Goal: Use online tool/utility: Utilize a website feature to perform a specific function

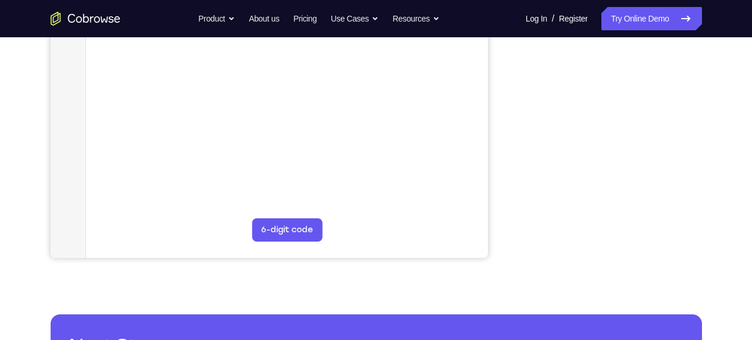
scroll to position [289, 0]
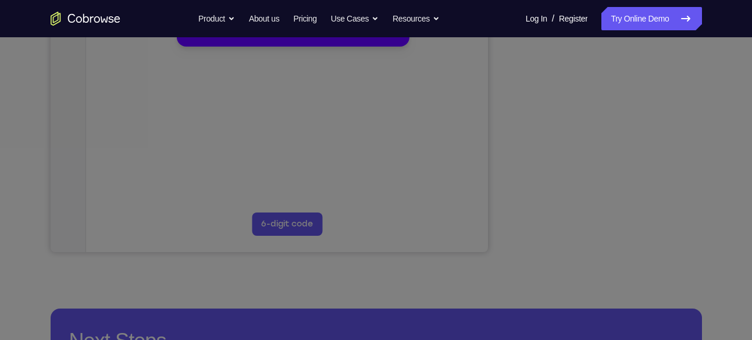
click at [591, 68] on icon at bounding box center [380, 137] width 761 height 405
click at [194, 37] on button "Maybe later" at bounding box center [206, 30] width 40 height 14
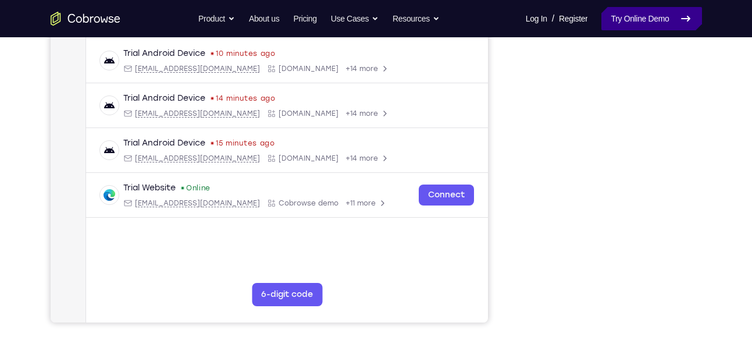
scroll to position [218, 0]
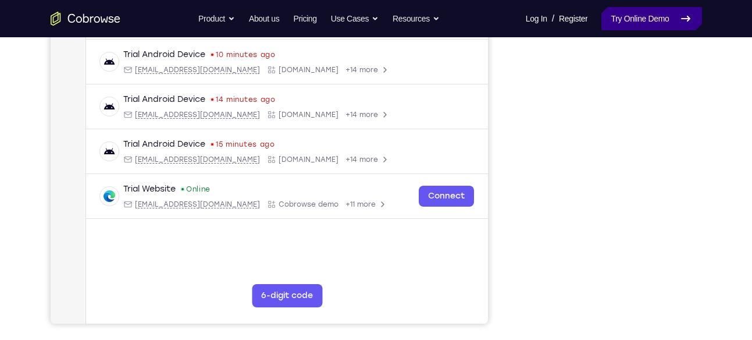
click at [660, 19] on link "Try Online Demo" at bounding box center [652, 18] width 100 height 23
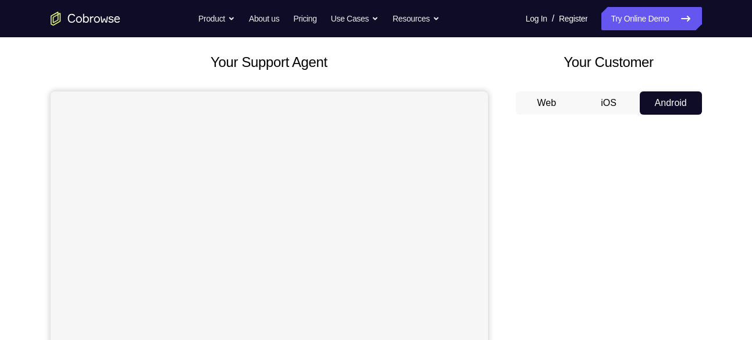
scroll to position [51, 0]
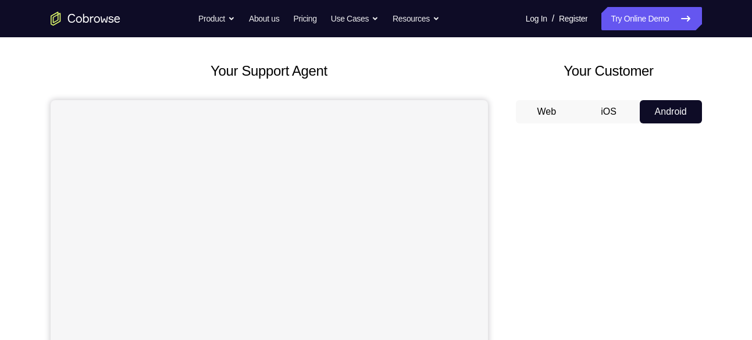
click at [559, 112] on button "Web" at bounding box center [547, 111] width 62 height 23
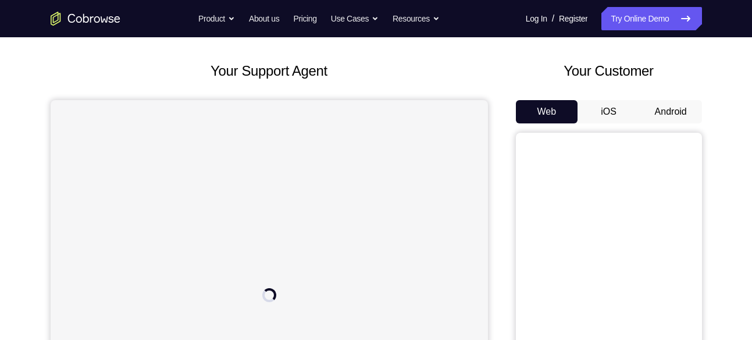
click at [611, 108] on button "iOS" at bounding box center [609, 111] width 62 height 23
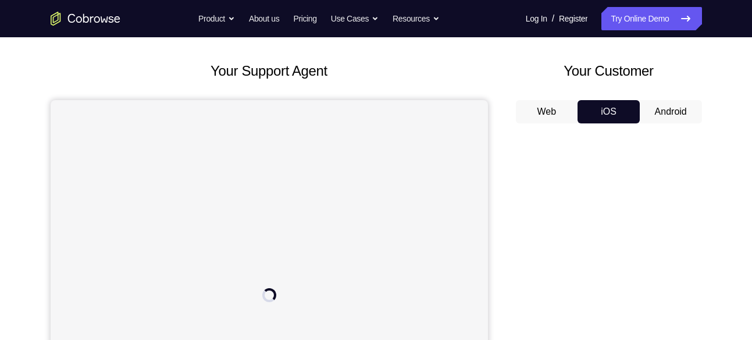
click at [651, 105] on button "Android" at bounding box center [671, 111] width 62 height 23
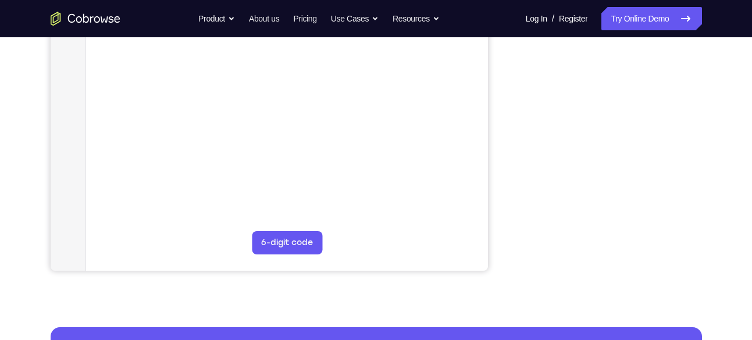
scroll to position [0, 0]
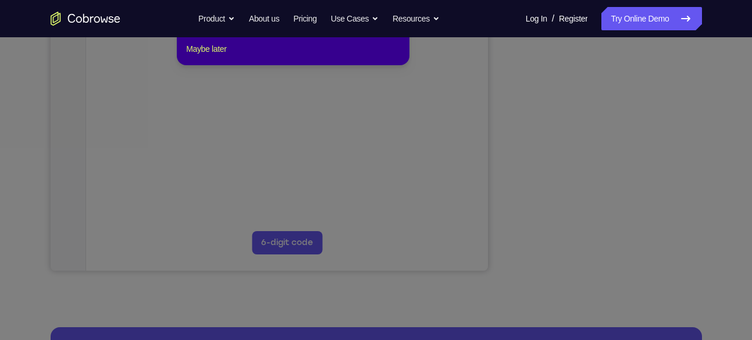
click at [665, 190] on icon at bounding box center [380, 146] width 761 height 386
click at [232, 56] on footer "Maybe later" at bounding box center [293, 49] width 214 height 14
drag, startPoint x: 232, startPoint y: 66, endPoint x: 182, endPoint y: 186, distance: 129.4
click at [226, 56] on button "Maybe later" at bounding box center [206, 49] width 40 height 14
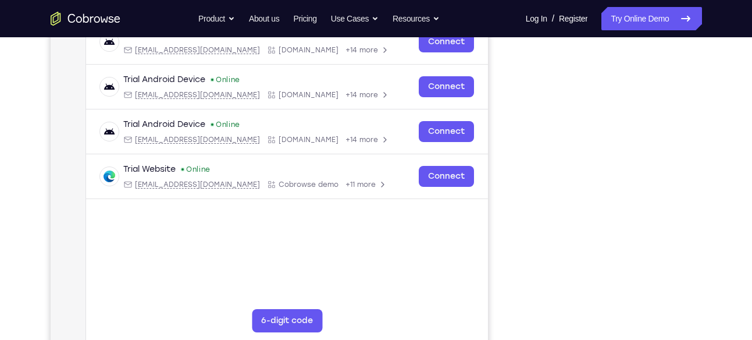
scroll to position [193, 0]
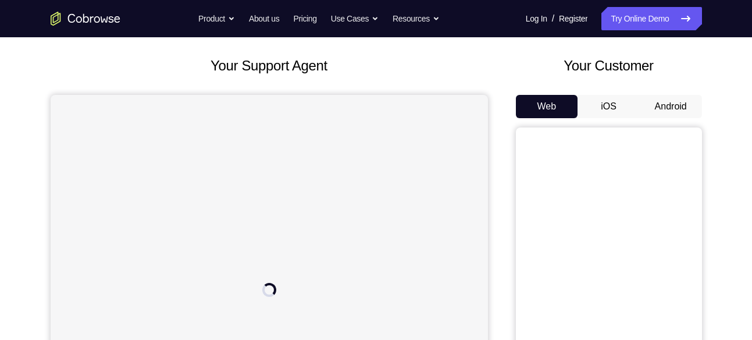
scroll to position [52, 0]
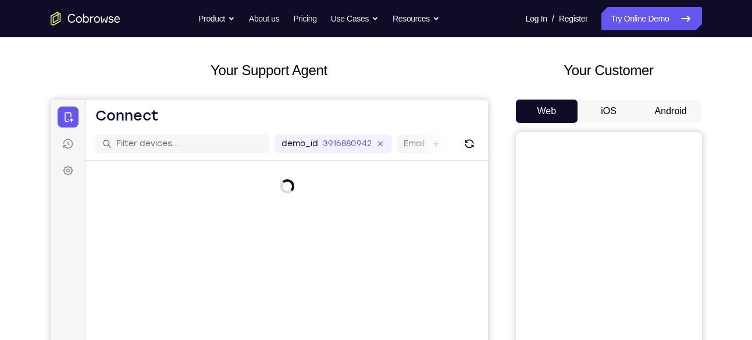
click at [658, 114] on button "Android" at bounding box center [671, 111] width 62 height 23
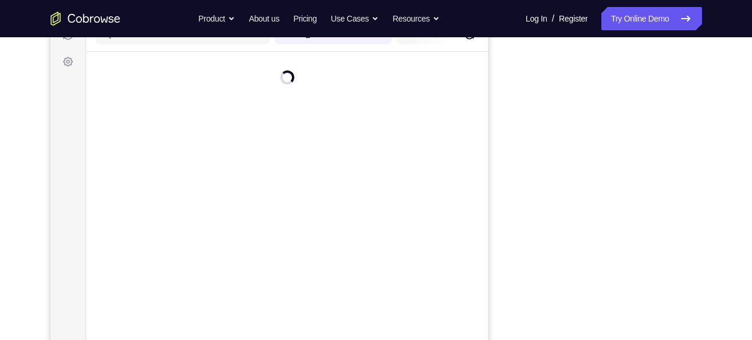
scroll to position [161, 0]
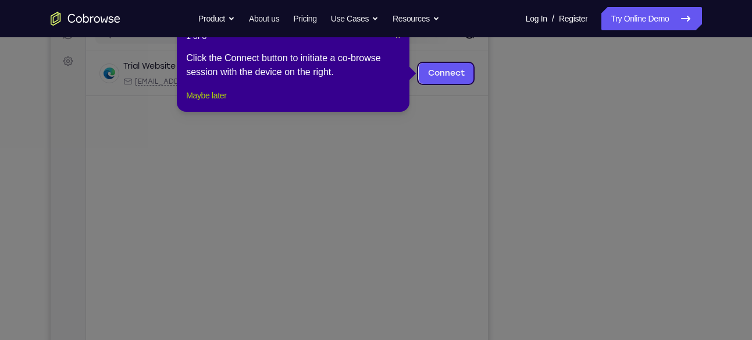
click at [222, 102] on button "Maybe later" at bounding box center [206, 95] width 40 height 14
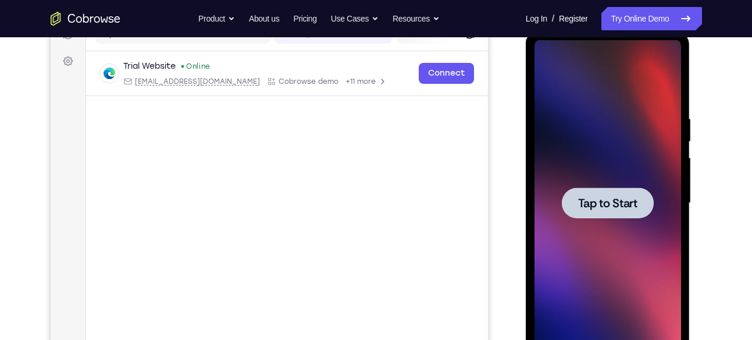
scroll to position [0, 0]
click at [589, 205] on span "Tap to Start" at bounding box center [607, 203] width 59 height 12
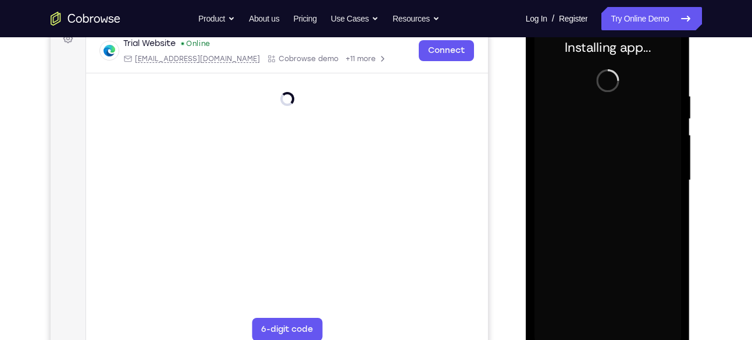
scroll to position [184, 0]
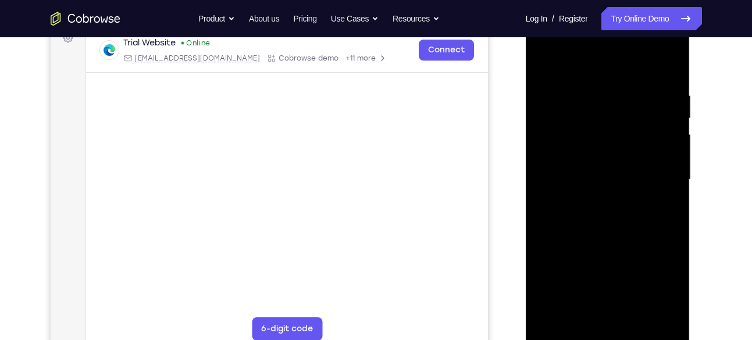
click at [602, 331] on div at bounding box center [608, 180] width 147 height 326
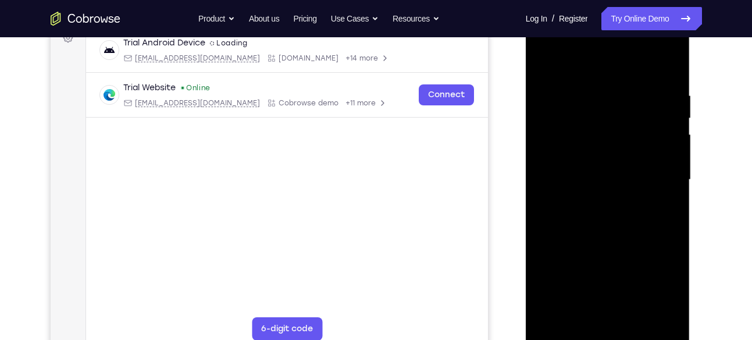
click at [652, 293] on div at bounding box center [608, 180] width 147 height 326
click at [656, 284] on div at bounding box center [608, 180] width 147 height 326
click at [619, 167] on div at bounding box center [608, 180] width 147 height 326
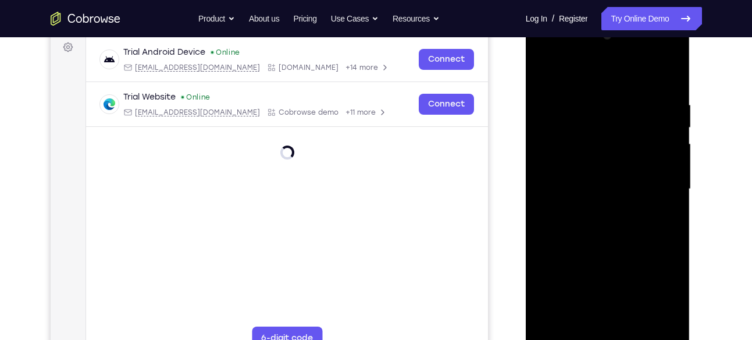
scroll to position [175, 0]
click at [603, 73] on div at bounding box center [608, 190] width 147 height 326
click at [655, 185] on div at bounding box center [608, 190] width 147 height 326
click at [596, 211] on div at bounding box center [608, 190] width 147 height 326
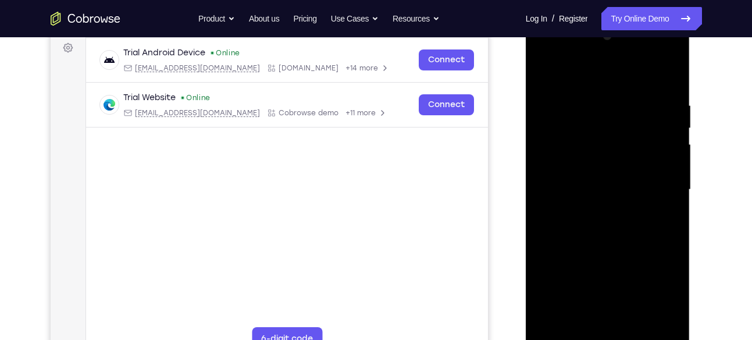
click at [596, 211] on div at bounding box center [608, 190] width 147 height 326
click at [573, 145] on div at bounding box center [608, 190] width 147 height 326
click at [594, 155] on div at bounding box center [608, 190] width 147 height 326
click at [555, 147] on div at bounding box center [608, 190] width 147 height 326
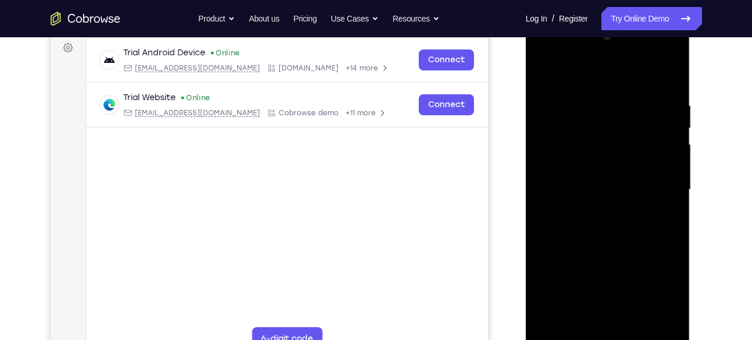
click at [559, 165] on div at bounding box center [608, 190] width 147 height 326
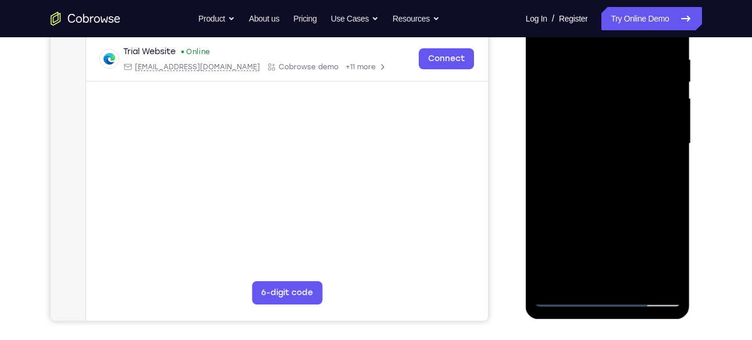
scroll to position [221, 0]
click at [636, 183] on div at bounding box center [608, 143] width 147 height 326
click at [636, 187] on div at bounding box center [608, 143] width 147 height 326
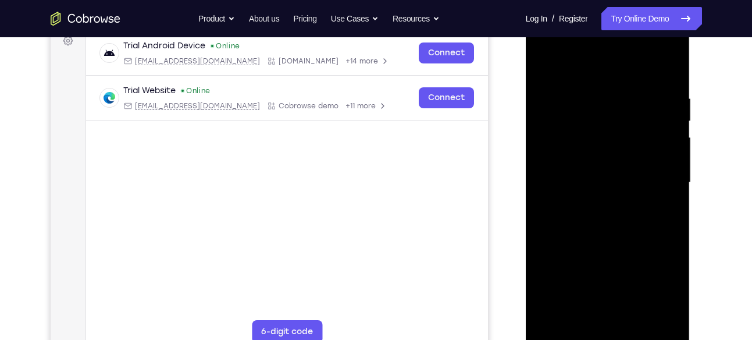
scroll to position [177, 0]
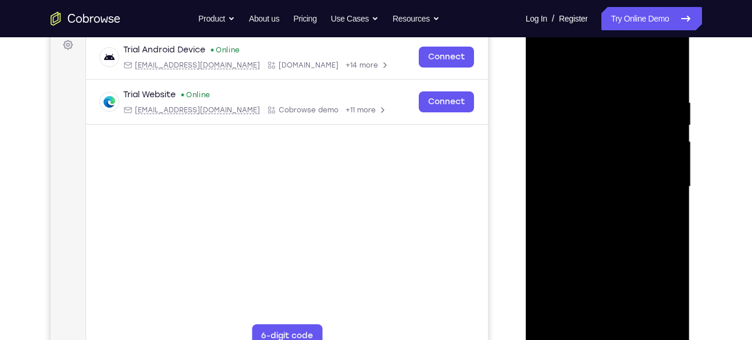
click at [670, 85] on div at bounding box center [608, 187] width 147 height 326
click at [615, 229] on div at bounding box center [608, 187] width 147 height 326
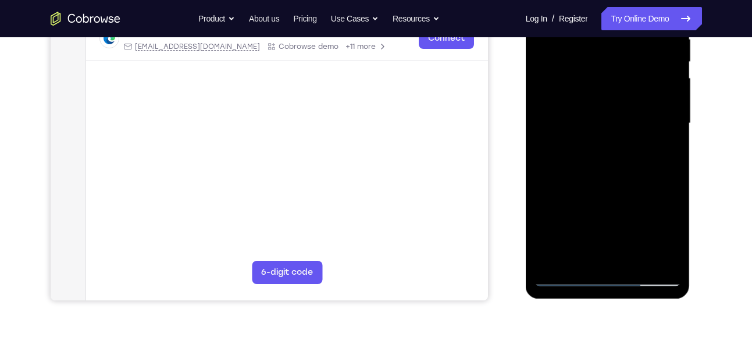
scroll to position [242, 0]
click at [636, 258] on div at bounding box center [608, 123] width 147 height 326
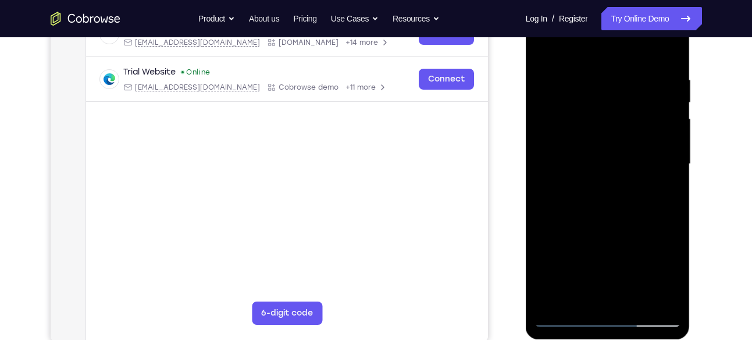
scroll to position [199, 0]
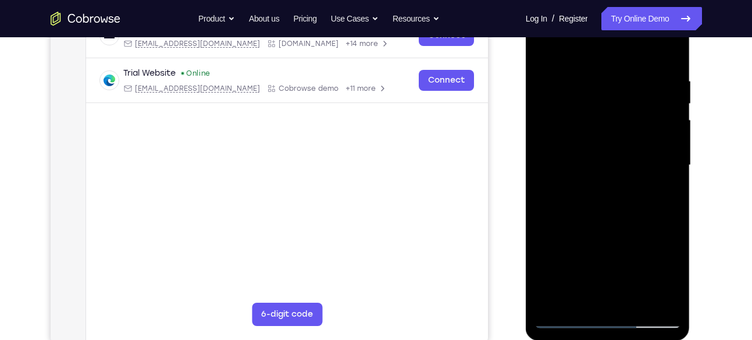
click at [638, 115] on div at bounding box center [608, 165] width 147 height 326
click at [679, 33] on nav "Go back Powerful, Flexible and Trustworthy. Avoid all extra friction for both A…" at bounding box center [376, 18] width 752 height 37
click at [641, 84] on div at bounding box center [608, 165] width 147 height 326
click at [669, 49] on div at bounding box center [608, 165] width 147 height 326
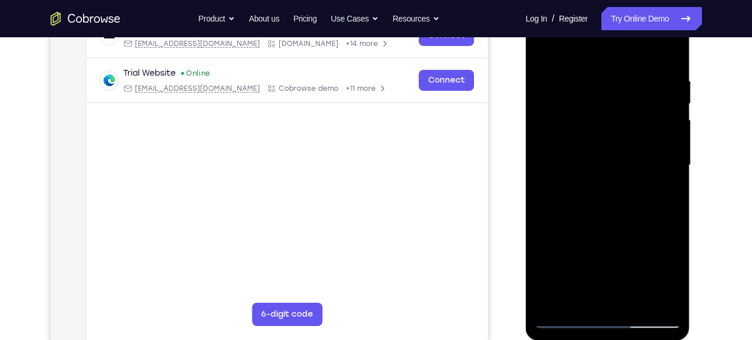
click at [645, 119] on div at bounding box center [608, 165] width 147 height 326
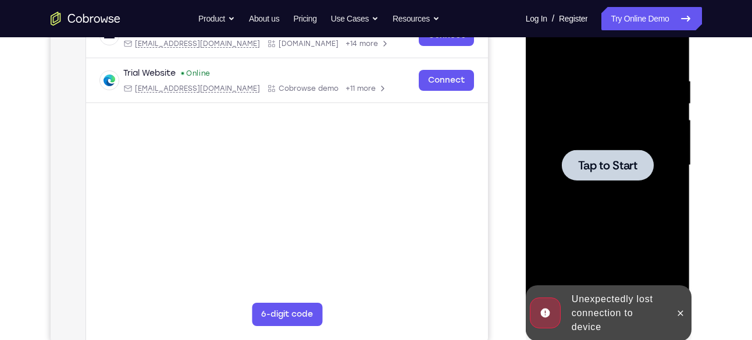
click at [616, 112] on div at bounding box center [608, 165] width 147 height 326
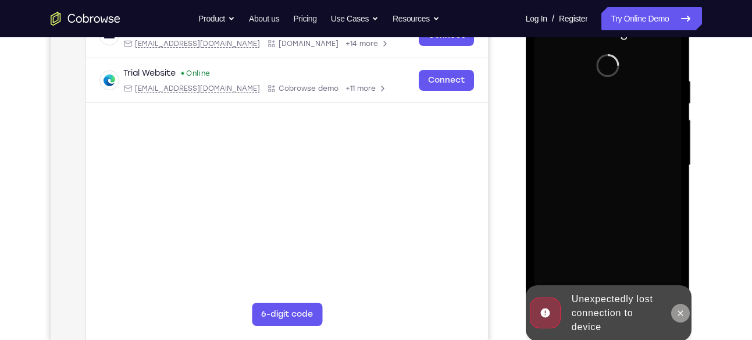
click at [679, 308] on icon at bounding box center [680, 312] width 9 height 9
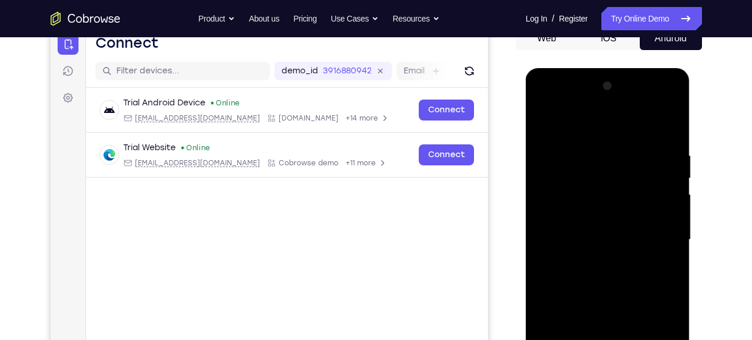
scroll to position [228, 0]
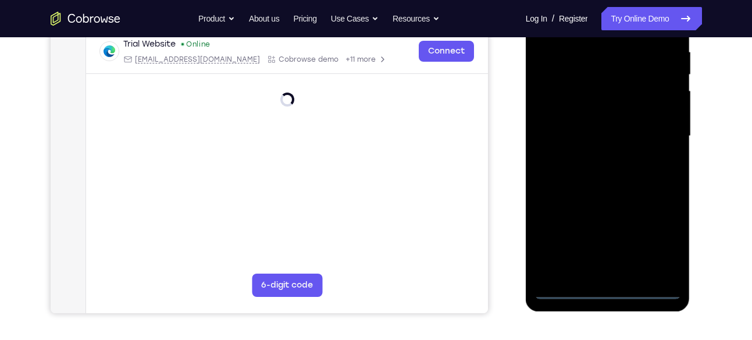
click at [616, 293] on div at bounding box center [608, 136] width 147 height 326
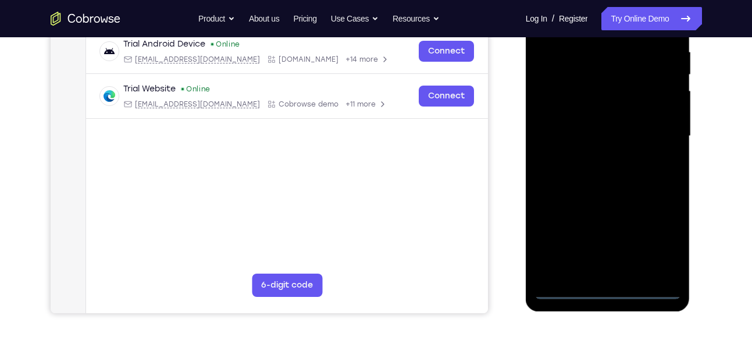
click at [647, 233] on div at bounding box center [608, 136] width 147 height 326
click at [663, 235] on div at bounding box center [608, 136] width 147 height 326
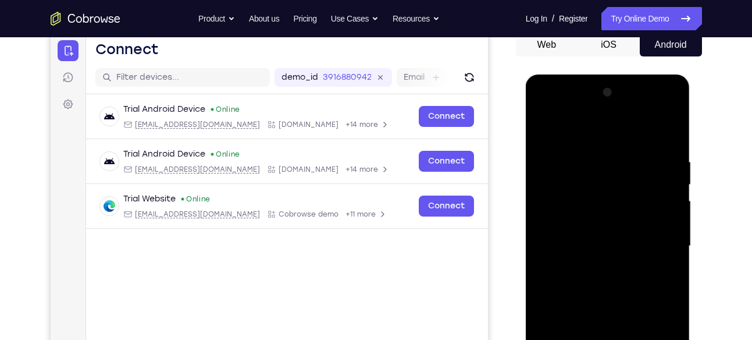
scroll to position [118, 0]
click at [590, 135] on div at bounding box center [608, 247] width 147 height 326
click at [658, 252] on div at bounding box center [608, 247] width 147 height 326
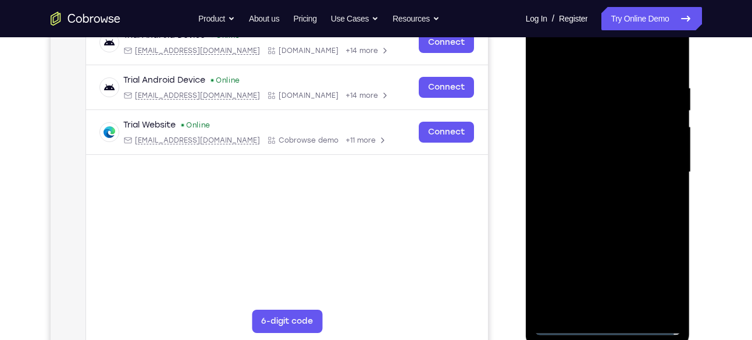
click at [599, 197] on div at bounding box center [608, 172] width 147 height 326
click at [594, 227] on div at bounding box center [608, 172] width 147 height 326
click at [588, 122] on div at bounding box center [608, 172] width 147 height 326
click at [613, 151] on div at bounding box center [608, 172] width 147 height 326
click at [618, 145] on div at bounding box center [608, 172] width 147 height 326
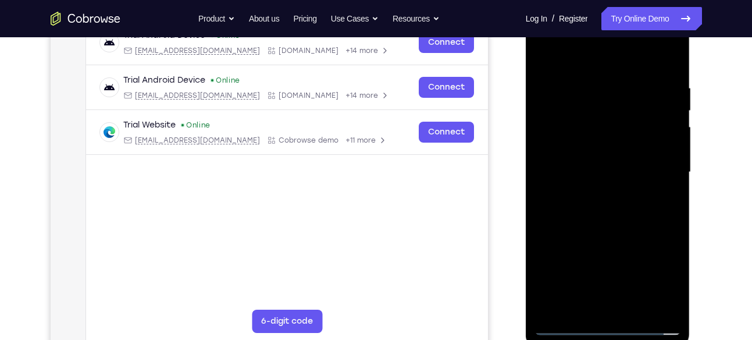
click at [617, 118] on div at bounding box center [608, 172] width 147 height 326
click at [575, 141] on div at bounding box center [608, 172] width 147 height 326
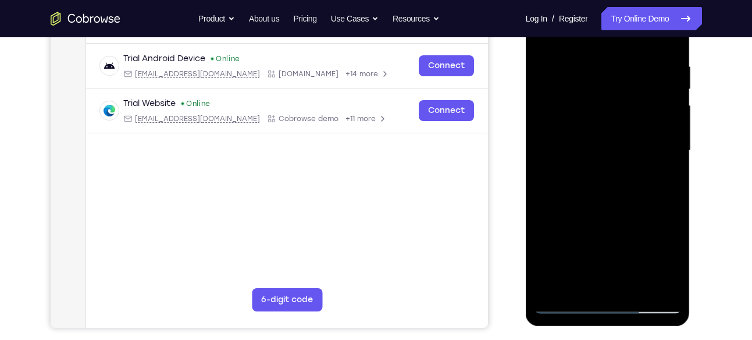
scroll to position [216, 0]
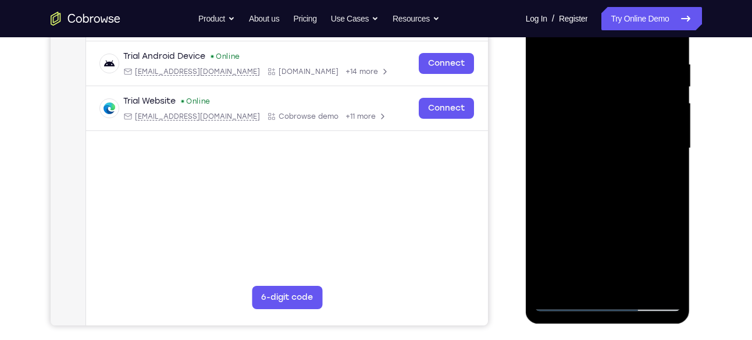
click at [640, 292] on div at bounding box center [608, 148] width 147 height 326
click at [647, 186] on div at bounding box center [608, 148] width 147 height 326
click at [637, 280] on div at bounding box center [608, 148] width 147 height 326
click at [644, 208] on div at bounding box center [608, 148] width 147 height 326
click at [653, 144] on div at bounding box center [608, 148] width 147 height 326
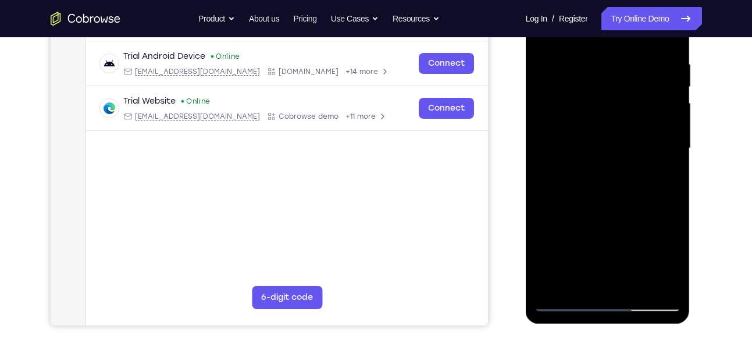
click at [588, 278] on div at bounding box center [608, 148] width 147 height 326
click at [664, 182] on div at bounding box center [608, 148] width 147 height 326
click at [668, 178] on div at bounding box center [608, 148] width 147 height 326
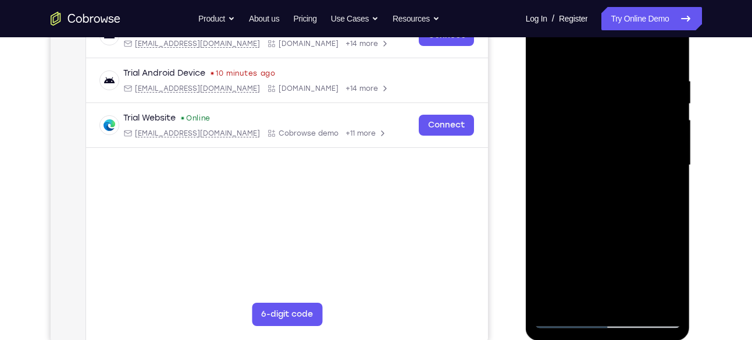
scroll to position [224, 0]
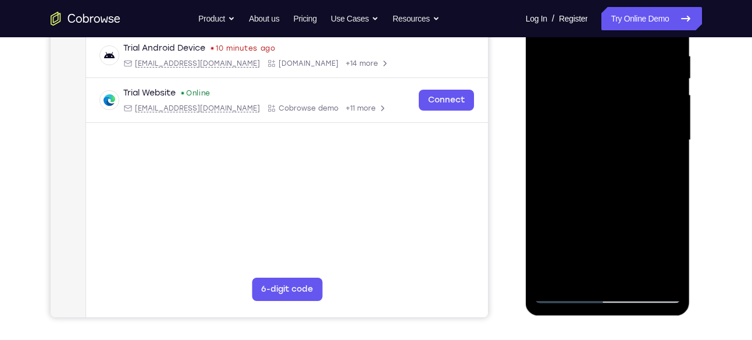
click at [674, 257] on div at bounding box center [608, 140] width 147 height 326
click at [665, 171] on div at bounding box center [608, 140] width 147 height 326
click at [667, 169] on div at bounding box center [608, 140] width 147 height 326
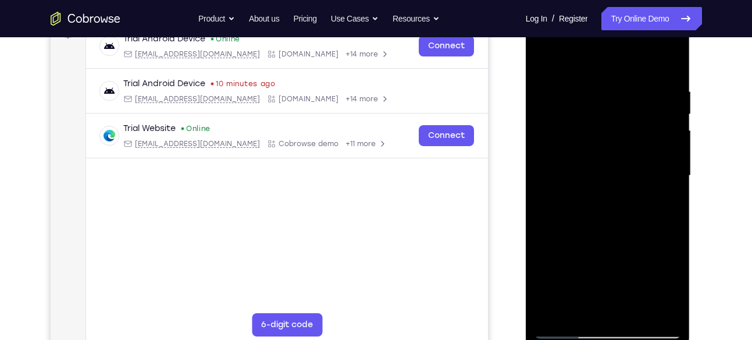
scroll to position [173, 0]
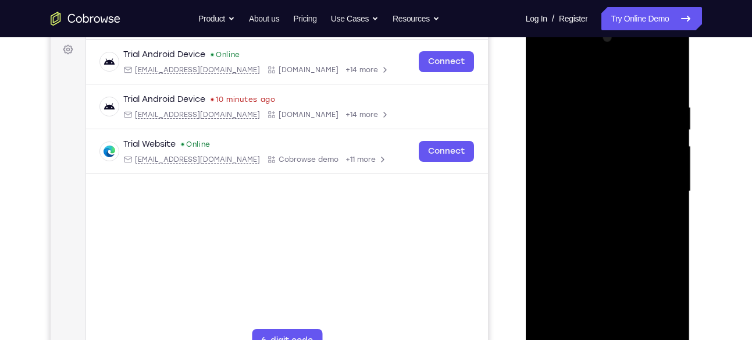
click at [544, 77] on div at bounding box center [608, 192] width 147 height 326
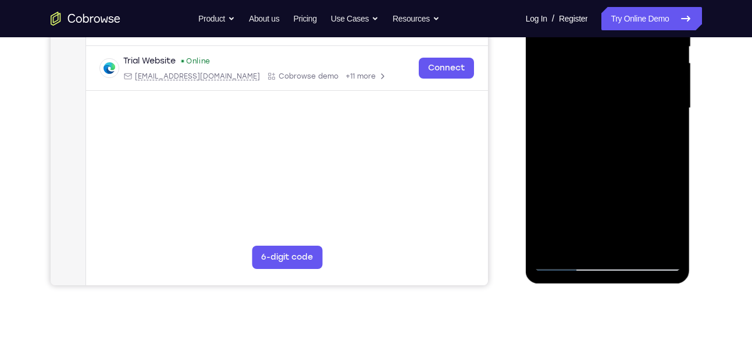
scroll to position [255, 0]
drag, startPoint x: 572, startPoint y: 102, endPoint x: 588, endPoint y: 68, distance: 38.3
click at [588, 68] on div at bounding box center [608, 109] width 147 height 326
drag, startPoint x: 578, startPoint y: 204, endPoint x: 595, endPoint y: 141, distance: 64.9
click at [595, 141] on div at bounding box center [608, 109] width 147 height 326
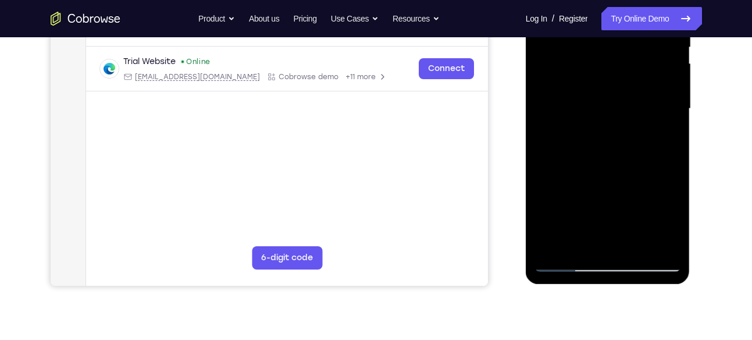
drag, startPoint x: 587, startPoint y: 182, endPoint x: 600, endPoint y: 130, distance: 53.9
click at [600, 130] on div at bounding box center [608, 109] width 147 height 326
drag, startPoint x: 582, startPoint y: 200, endPoint x: 601, endPoint y: 154, distance: 49.8
click at [601, 154] on div at bounding box center [608, 109] width 147 height 326
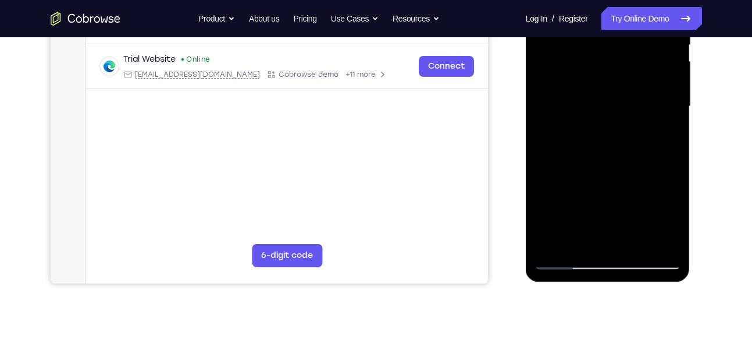
click at [566, 265] on div at bounding box center [608, 107] width 147 height 326
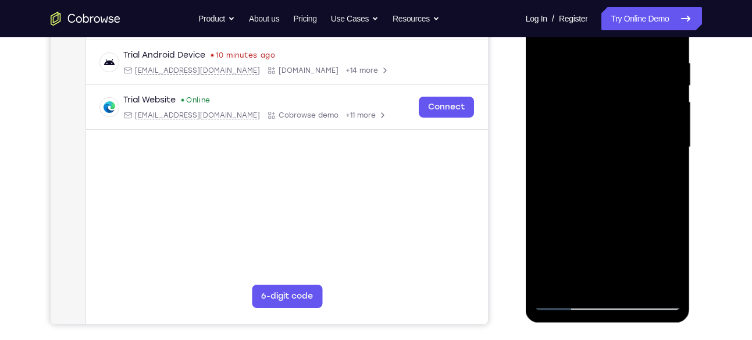
scroll to position [207, 0]
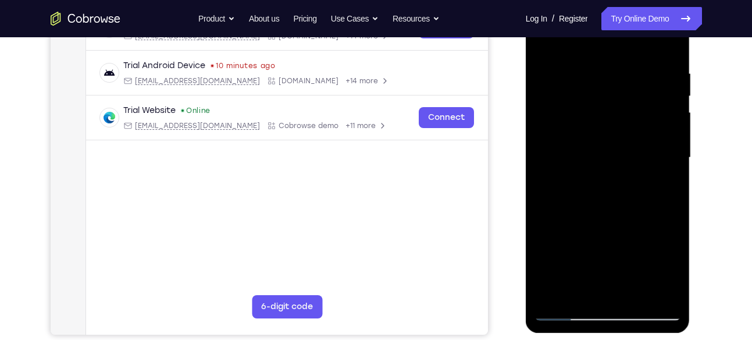
click at [546, 47] on div at bounding box center [608, 158] width 147 height 326
click at [546, 43] on div at bounding box center [608, 158] width 147 height 326
drag, startPoint x: 652, startPoint y: 69, endPoint x: 568, endPoint y: 63, distance: 84.6
click at [568, 63] on div at bounding box center [608, 158] width 147 height 326
drag, startPoint x: 569, startPoint y: 61, endPoint x: 516, endPoint y: 61, distance: 53.5
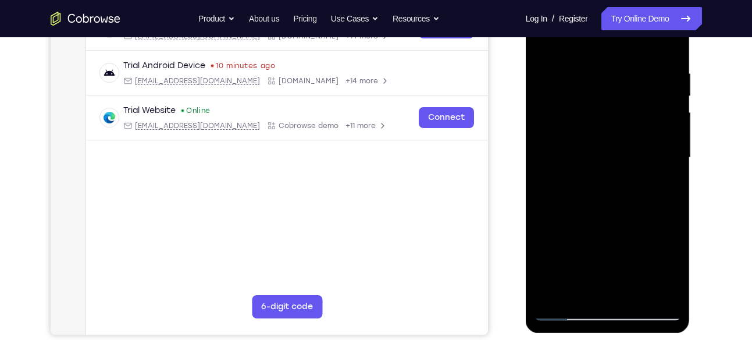
click at [526, 61] on html "Online web based iOS Simulators and Android Emulators. Run iPhone, iPad, Mobile…" at bounding box center [609, 160] width 166 height 349
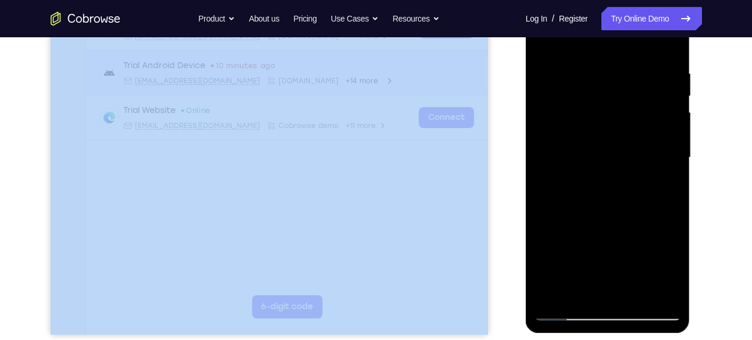
drag, startPoint x: 565, startPoint y: 6, endPoint x: 470, endPoint y: 61, distance: 109.5
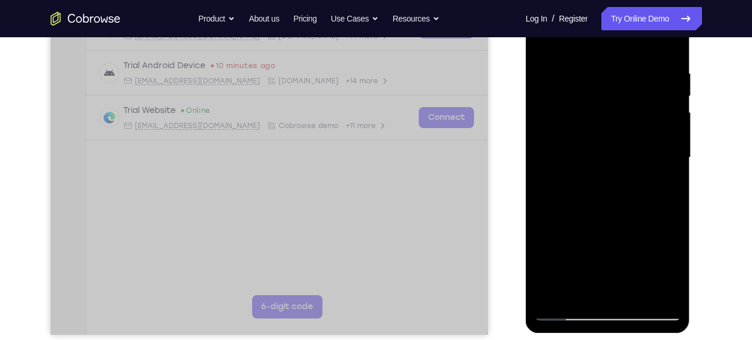
click at [636, 296] on div at bounding box center [608, 158] width 147 height 326
click at [636, 297] on div at bounding box center [608, 158] width 147 height 326
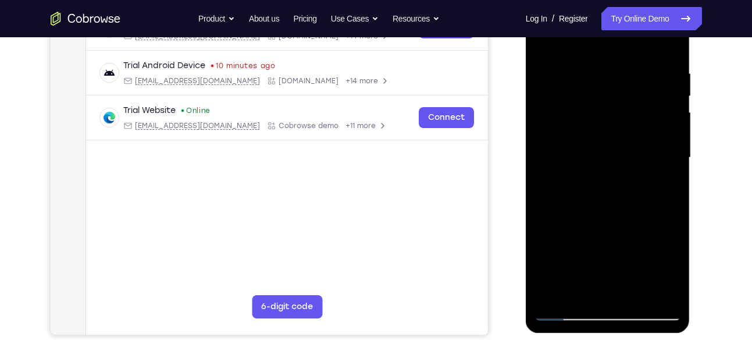
click at [549, 44] on div at bounding box center [608, 158] width 147 height 326
click at [591, 148] on div at bounding box center [608, 158] width 147 height 326
click at [588, 295] on div at bounding box center [608, 158] width 147 height 326
click at [663, 187] on div at bounding box center [608, 158] width 147 height 326
click at [677, 268] on div at bounding box center [608, 158] width 147 height 326
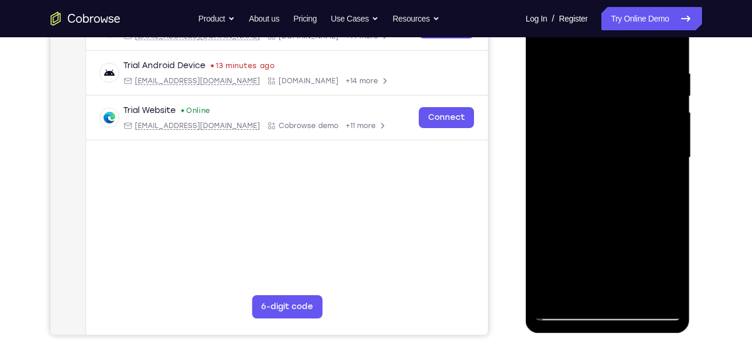
click at [659, 184] on div at bounding box center [608, 158] width 147 height 326
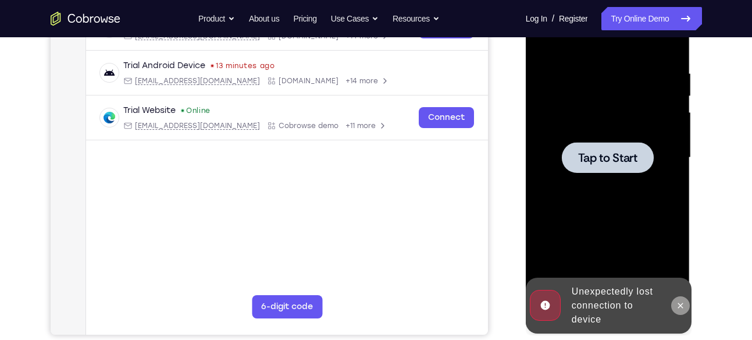
click at [678, 301] on icon at bounding box center [680, 305] width 9 height 9
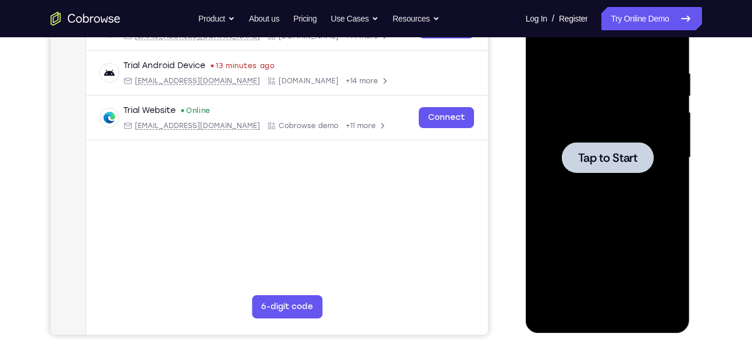
click at [579, 125] on div at bounding box center [608, 158] width 147 height 326
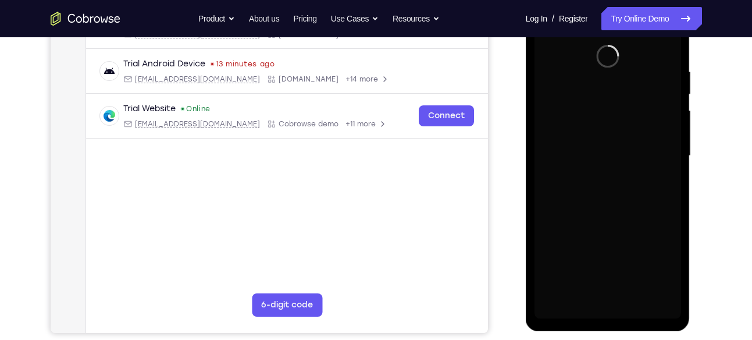
scroll to position [222, 0]
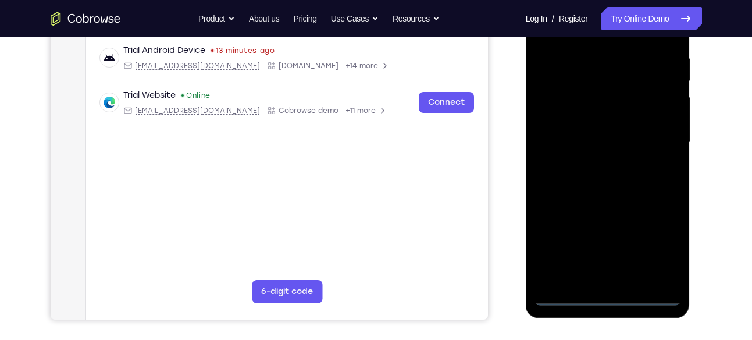
drag, startPoint x: 607, startPoint y: 281, endPoint x: 608, endPoint y: 297, distance: 16.3
click at [608, 297] on div at bounding box center [608, 143] width 147 height 326
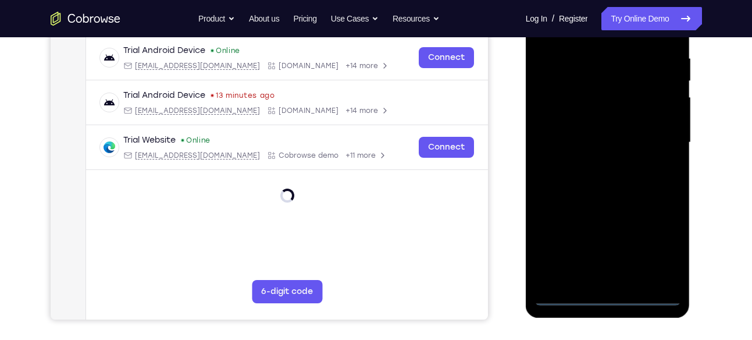
click at [657, 258] on div at bounding box center [608, 143] width 147 height 326
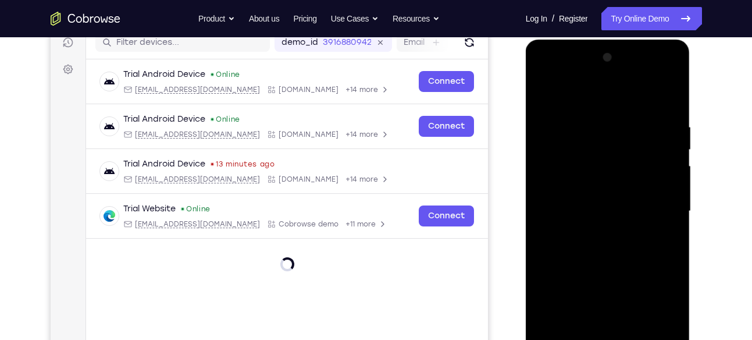
scroll to position [144, 0]
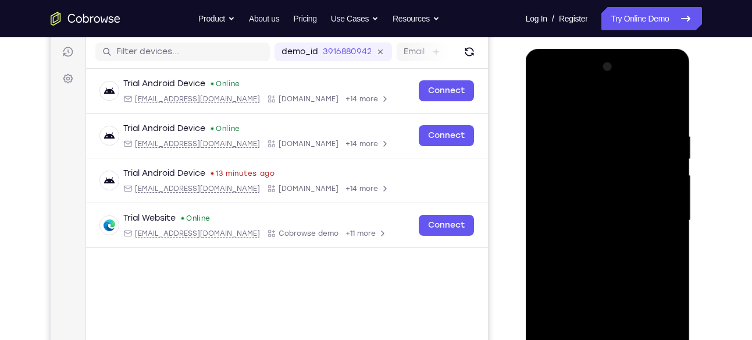
click at [604, 115] on div at bounding box center [608, 221] width 147 height 326
drag, startPoint x: 650, startPoint y: 202, endPoint x: 656, endPoint y: 215, distance: 14.6
click at [656, 215] on div at bounding box center [608, 221] width 147 height 326
click at [599, 237] on div at bounding box center [608, 221] width 147 height 326
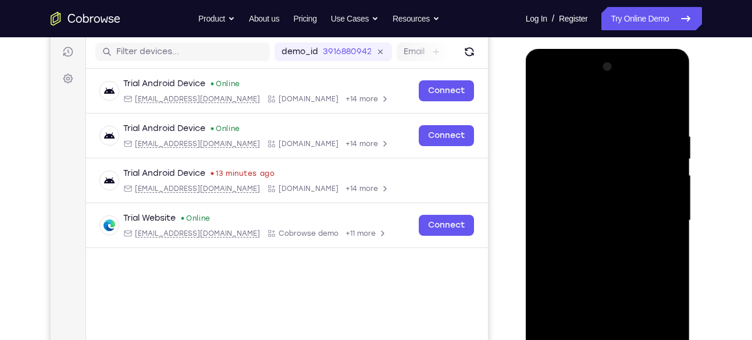
click at [599, 237] on div at bounding box center [608, 221] width 147 height 326
click at [610, 269] on div at bounding box center [608, 221] width 147 height 326
click at [609, 272] on div at bounding box center [608, 221] width 147 height 326
click at [596, 152] on div at bounding box center [608, 221] width 147 height 326
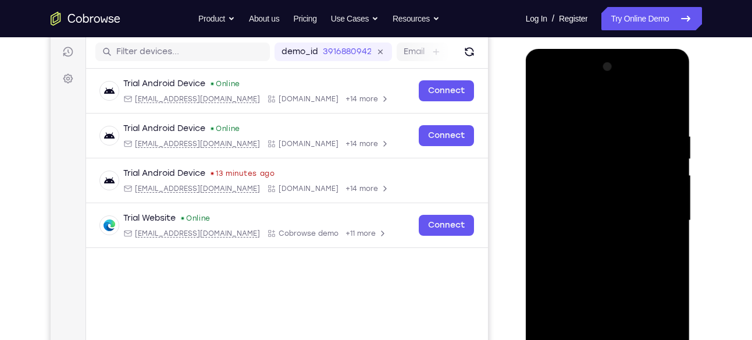
click at [596, 166] on div at bounding box center [608, 221] width 147 height 326
click at [592, 189] on div at bounding box center [608, 221] width 147 height 326
click at [563, 176] on div at bounding box center [608, 221] width 147 height 326
click at [553, 196] on div at bounding box center [608, 221] width 147 height 326
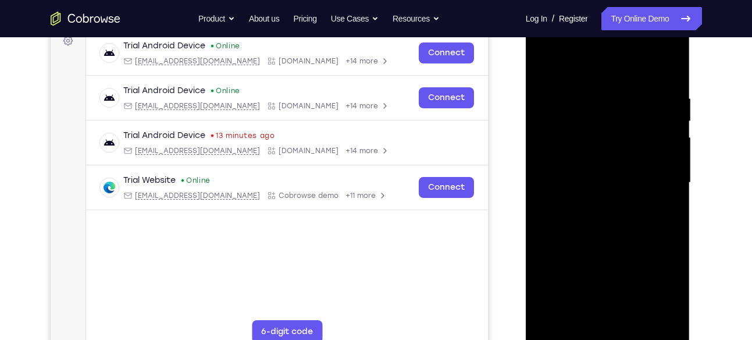
scroll to position [180, 0]
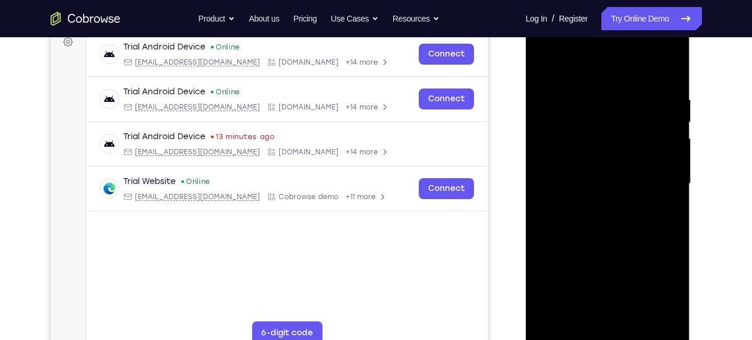
click at [582, 158] on div at bounding box center [608, 184] width 147 height 326
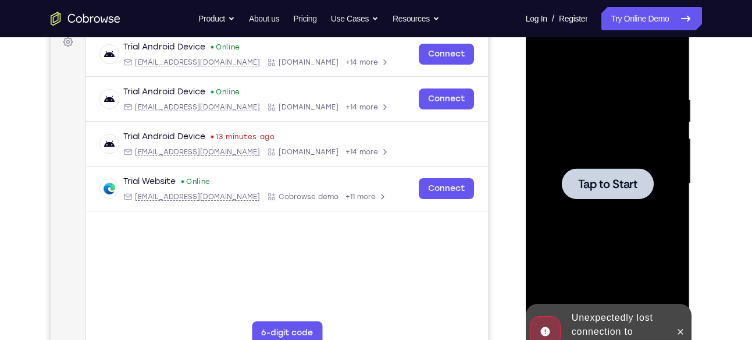
scroll to position [183, 0]
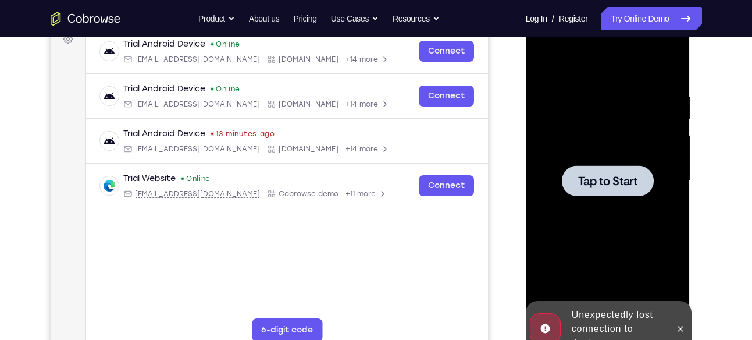
click at [582, 158] on div at bounding box center [608, 181] width 147 height 326
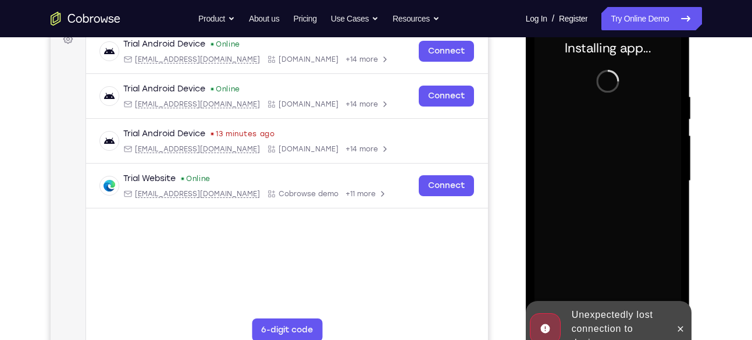
drag, startPoint x: 1220, startPoint y: 334, endPoint x: 690, endPoint y: 325, distance: 529.7
click at [690, 325] on div "Unexpectedly lost connection to device" at bounding box center [609, 329] width 166 height 56
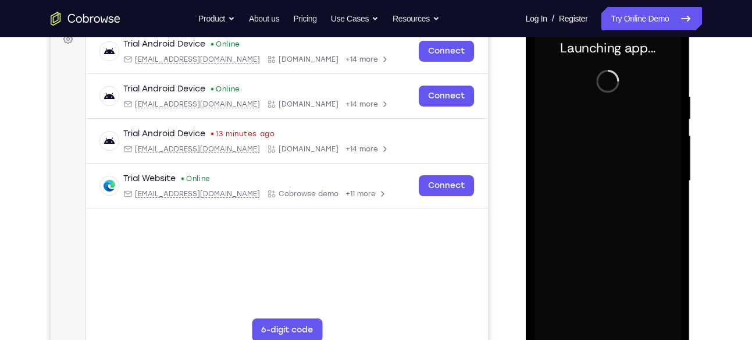
click at [690, 325] on div "Online web based iOS Simulators and Android Emulators. Run iPhone, iPad, Mobile…" at bounding box center [609, 183] width 166 height 349
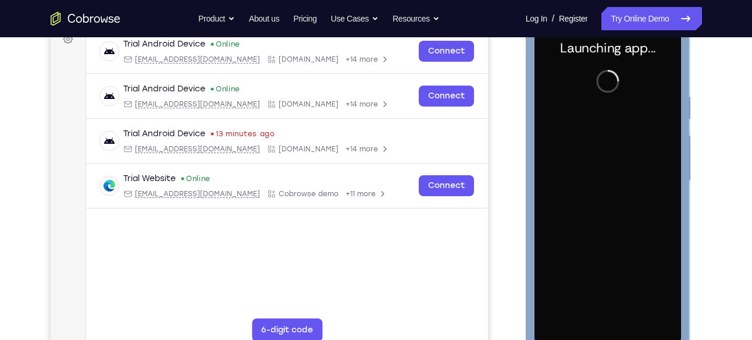
drag, startPoint x: 690, startPoint y: 325, endPoint x: 638, endPoint y: 151, distance: 181.0
click at [638, 151] on div at bounding box center [608, 181] width 147 height 326
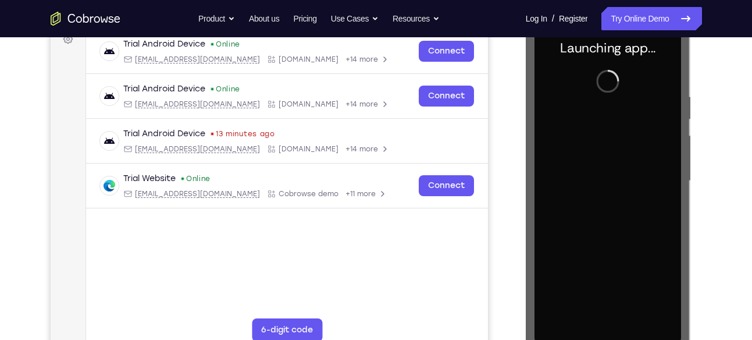
click at [709, 126] on div "Your Support Agent Your Customer Web iOS Android Next Steps We’d be happy to gi…" at bounding box center [376, 238] width 745 height 768
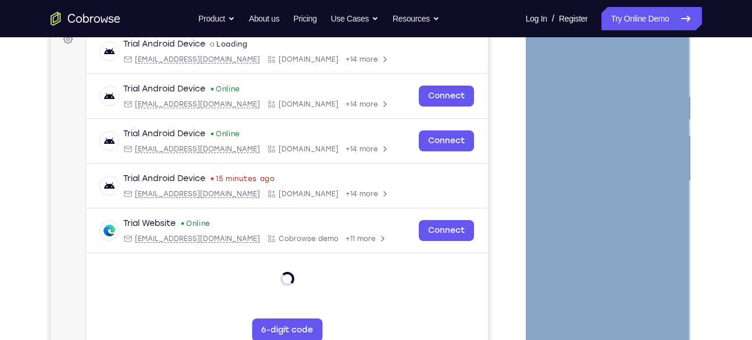
click at [608, 332] on div at bounding box center [608, 181] width 147 height 326
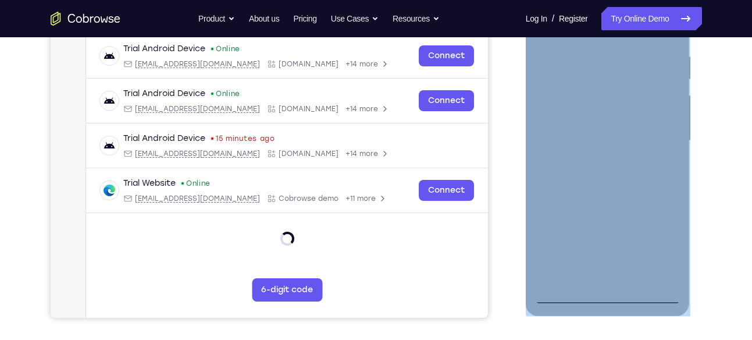
scroll to position [224, 0]
click at [614, 297] on div at bounding box center [608, 140] width 147 height 326
click at [656, 258] on div at bounding box center [608, 140] width 147 height 326
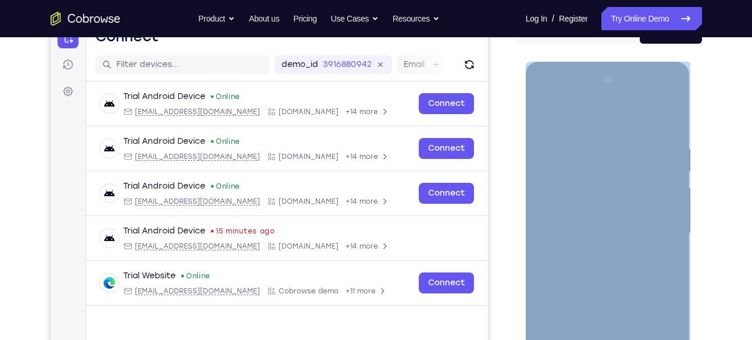
scroll to position [130, 0]
click at [590, 116] on div at bounding box center [608, 234] width 147 height 326
click at [620, 121] on div at bounding box center [608, 234] width 147 height 326
click at [662, 238] on div at bounding box center [608, 234] width 147 height 326
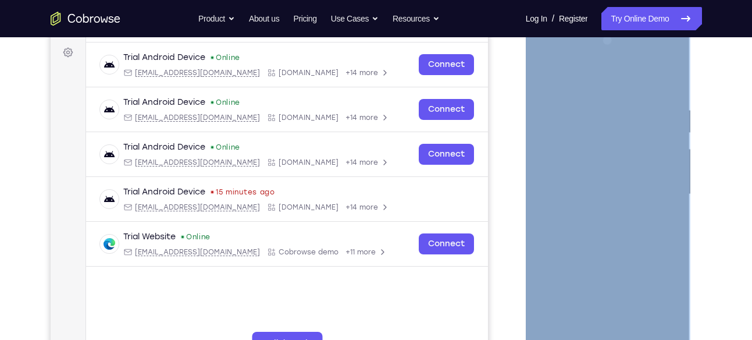
click at [598, 221] on div at bounding box center [608, 194] width 147 height 326
click at [592, 212] on div at bounding box center [608, 194] width 147 height 326
click at [601, 208] on div at bounding box center [608, 194] width 147 height 326
click at [594, 139] on div at bounding box center [608, 194] width 147 height 326
click at [610, 165] on div at bounding box center [608, 194] width 147 height 326
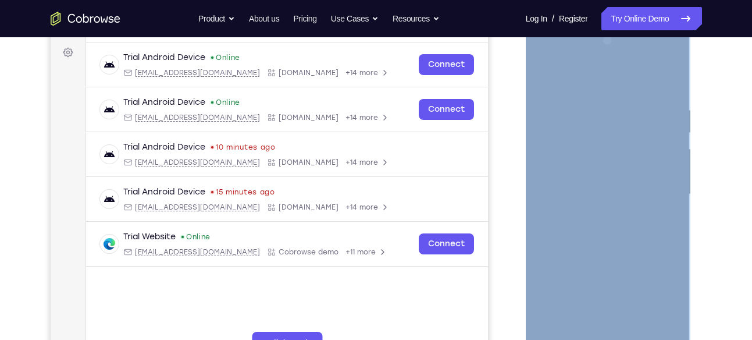
click at [581, 140] on div at bounding box center [608, 194] width 147 height 326
click at [566, 141] on div at bounding box center [608, 194] width 147 height 326
click at [556, 175] on div at bounding box center [608, 194] width 147 height 326
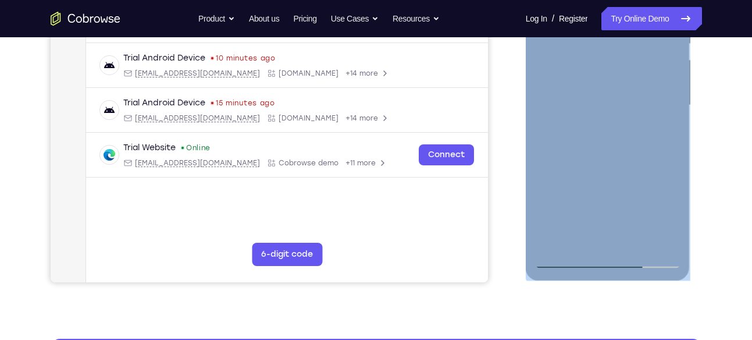
scroll to position [260, 0]
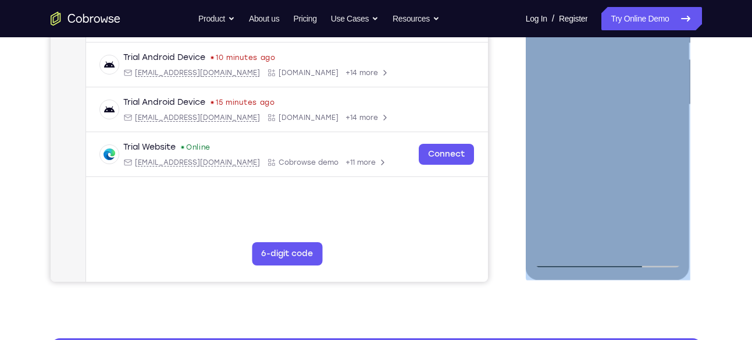
click at [593, 137] on div at bounding box center [608, 105] width 147 height 326
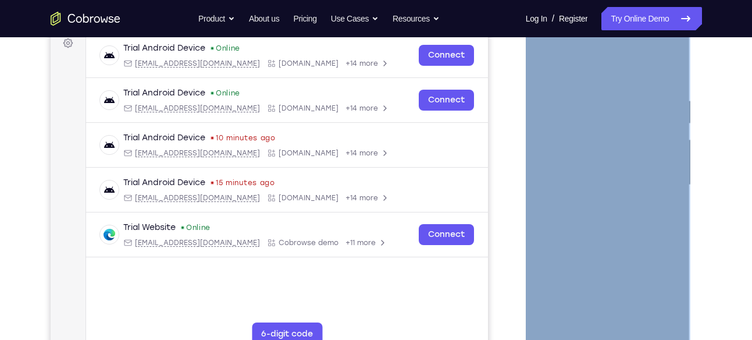
scroll to position [123, 0]
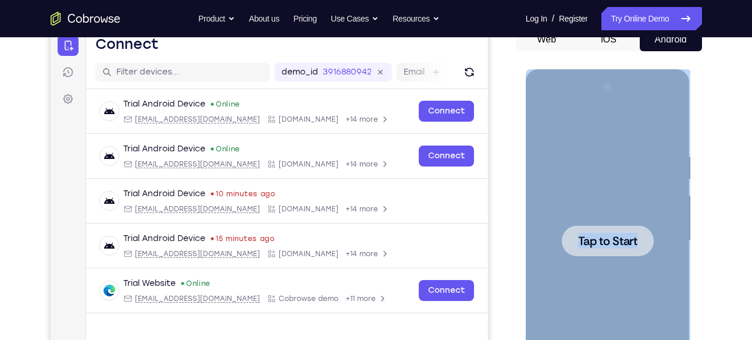
click at [626, 199] on div at bounding box center [608, 241] width 147 height 326
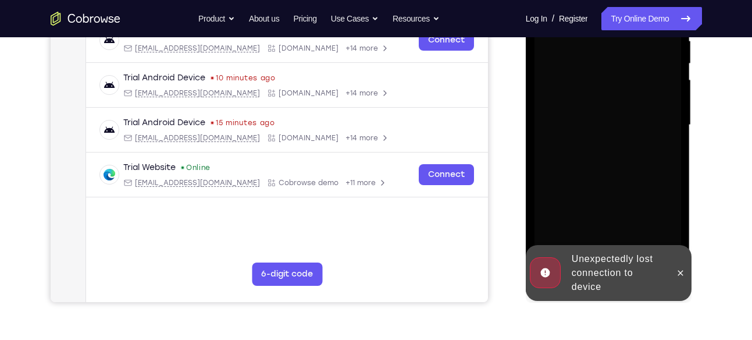
scroll to position [240, 0]
click at [679, 276] on icon at bounding box center [680, 272] width 9 height 9
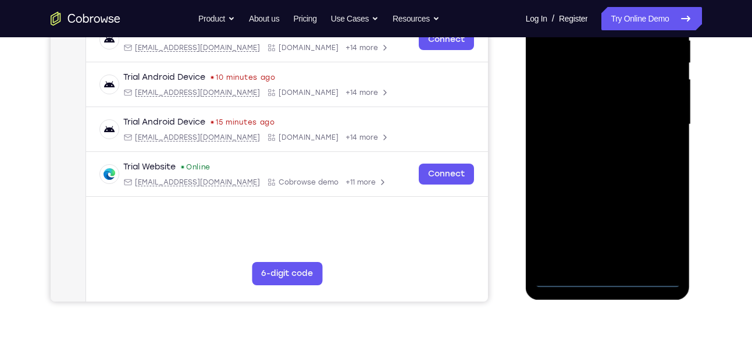
click at [614, 285] on div at bounding box center [608, 125] width 147 height 326
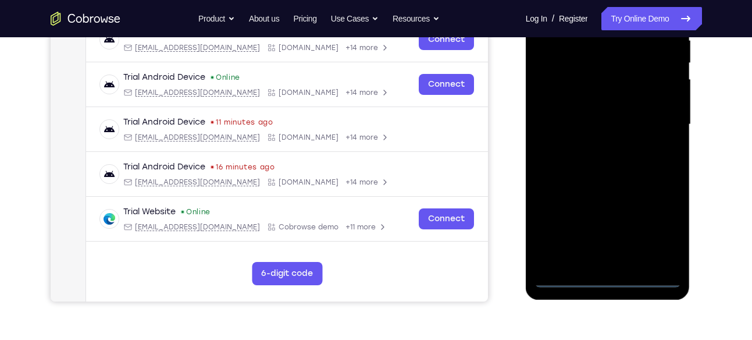
click at [660, 226] on div at bounding box center [608, 125] width 147 height 326
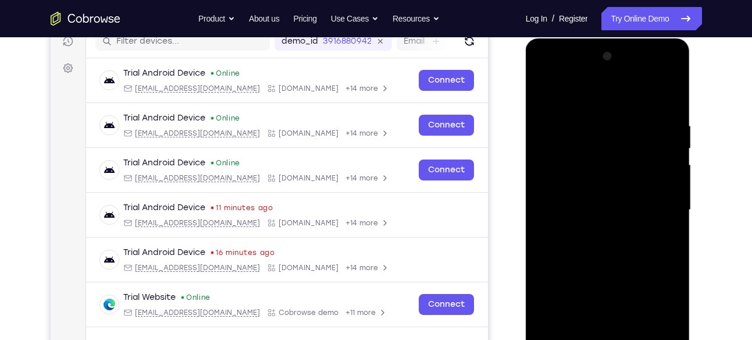
scroll to position [152, 0]
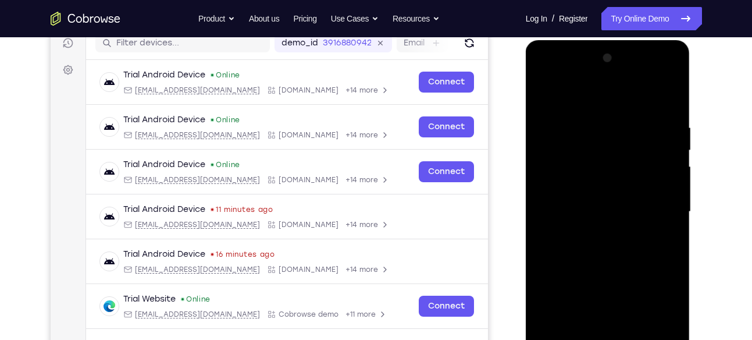
click at [613, 105] on div at bounding box center [608, 212] width 147 height 326
click at [653, 203] on div at bounding box center [608, 212] width 147 height 326
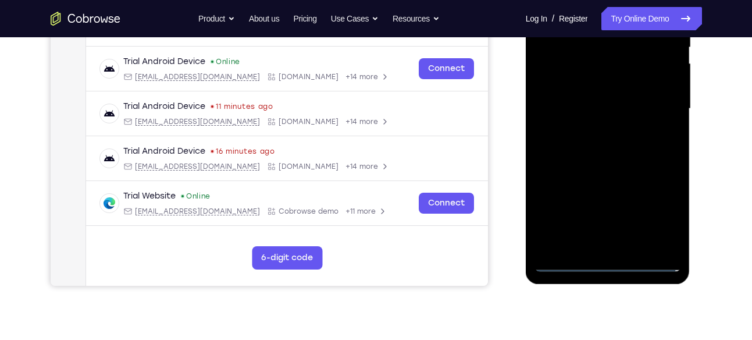
scroll to position [256, 0]
click at [598, 133] on div at bounding box center [608, 108] width 147 height 326
click at [622, 165] on div at bounding box center [608, 108] width 147 height 326
click at [585, 49] on div at bounding box center [608, 108] width 147 height 326
click at [610, 83] on div at bounding box center [608, 108] width 147 height 326
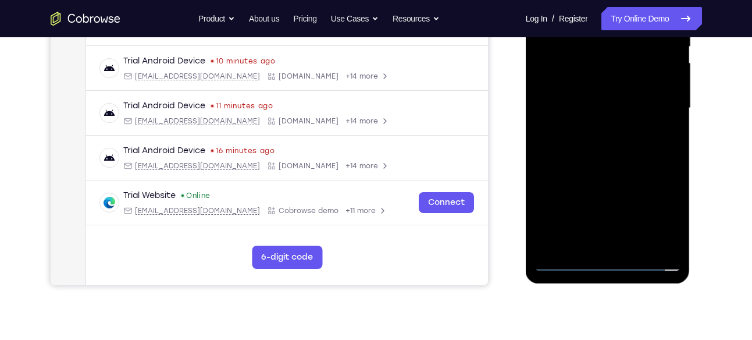
click at [604, 53] on div at bounding box center [608, 108] width 147 height 326
click at [552, 59] on div at bounding box center [608, 108] width 147 height 326
click at [602, 85] on div at bounding box center [608, 108] width 147 height 326
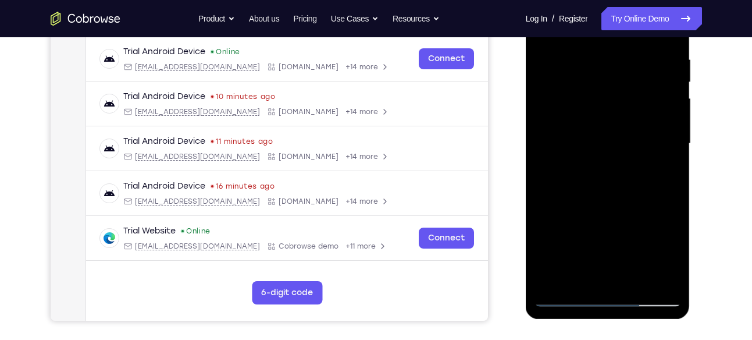
scroll to position [223, 0]
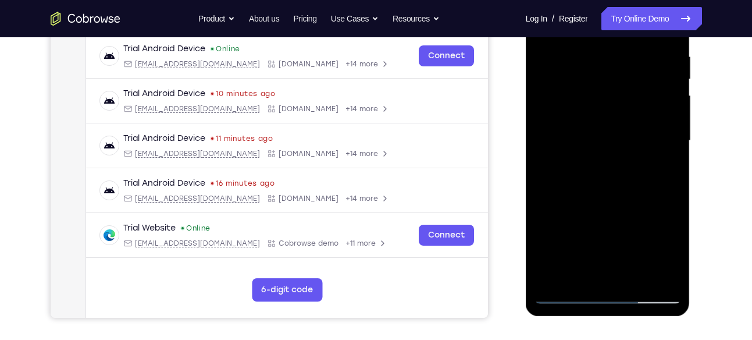
click at [635, 189] on div at bounding box center [608, 141] width 147 height 326
click at [641, 277] on div at bounding box center [608, 141] width 147 height 326
click at [595, 202] on div at bounding box center [608, 141] width 147 height 326
click at [610, 201] on div at bounding box center [608, 141] width 147 height 326
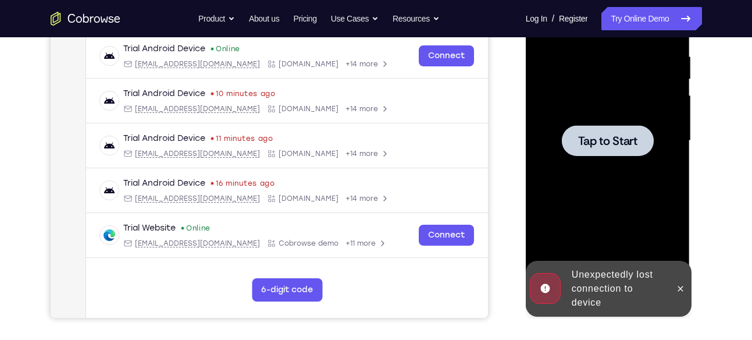
click at [617, 138] on span "Tap to Start" at bounding box center [607, 141] width 59 height 12
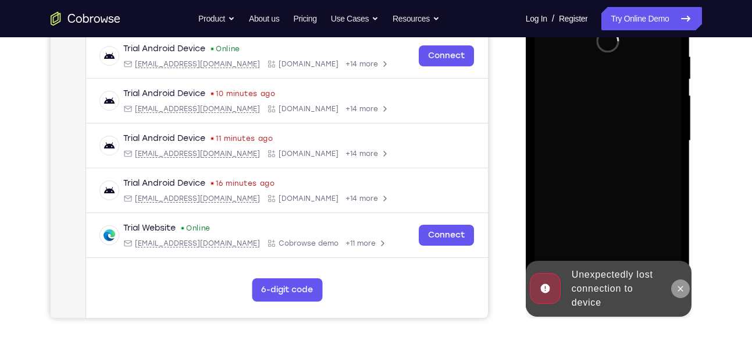
click at [677, 285] on icon at bounding box center [680, 288] width 9 height 9
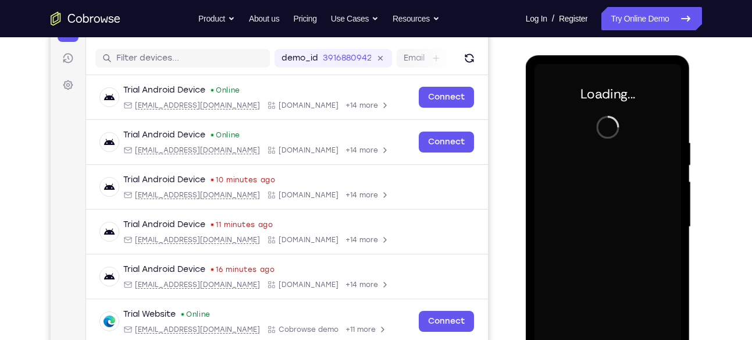
scroll to position [137, 0]
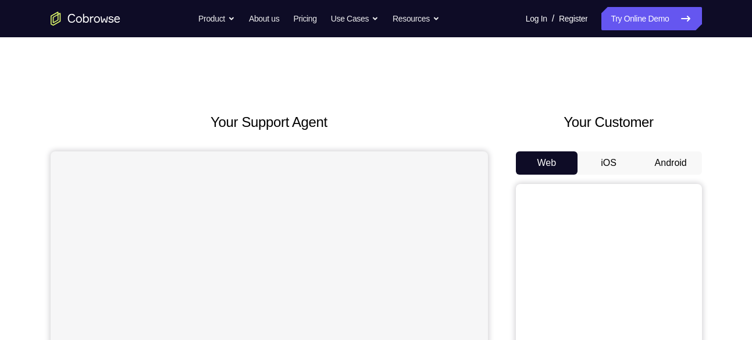
click at [673, 172] on button "Android" at bounding box center [671, 162] width 62 height 23
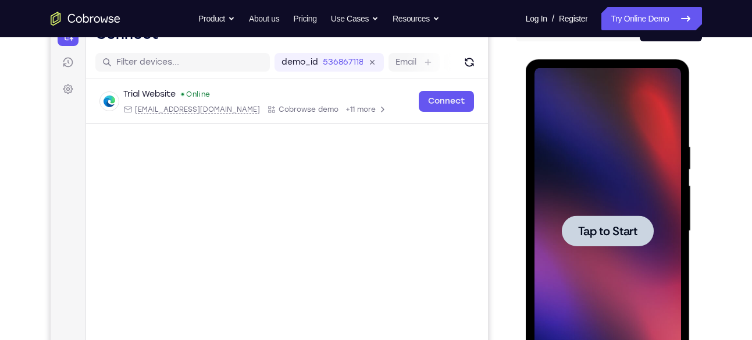
click at [580, 218] on div at bounding box center [608, 230] width 92 height 31
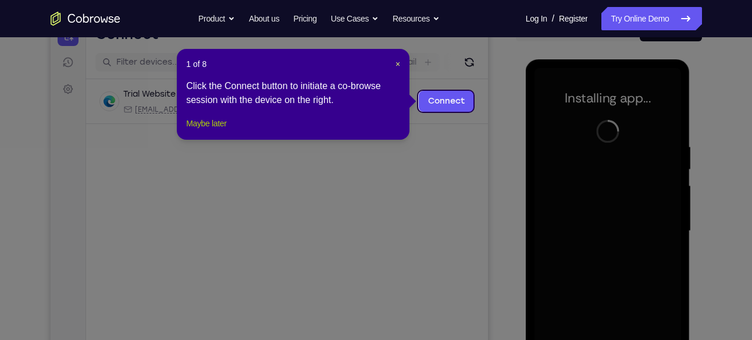
click at [215, 130] on button "Maybe later" at bounding box center [206, 123] width 40 height 14
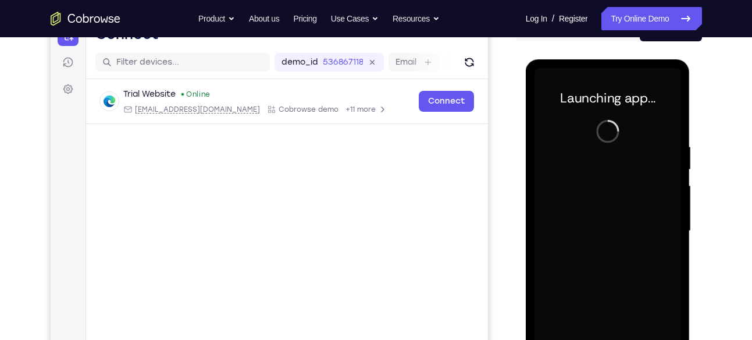
scroll to position [232, 0]
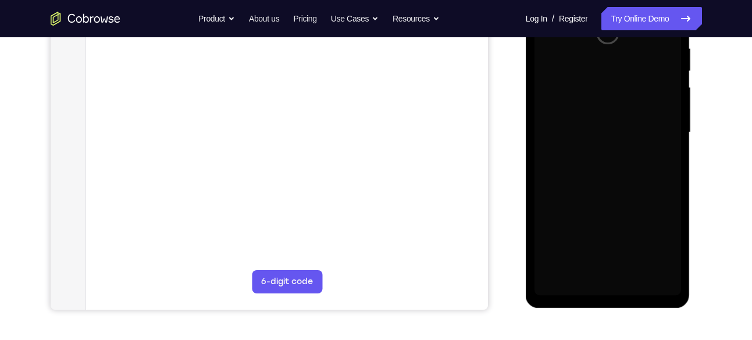
click at [606, 289] on div at bounding box center [608, 133] width 147 height 326
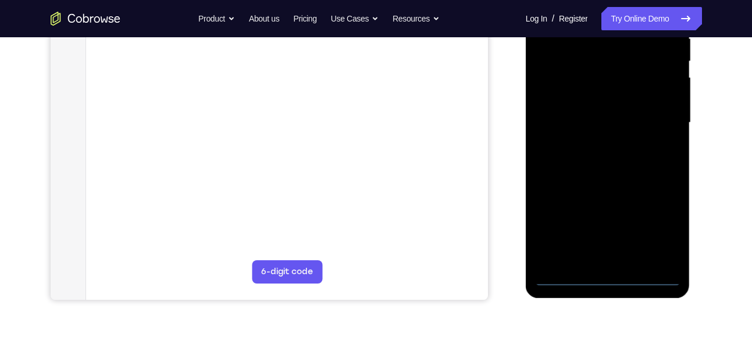
scroll to position [243, 0]
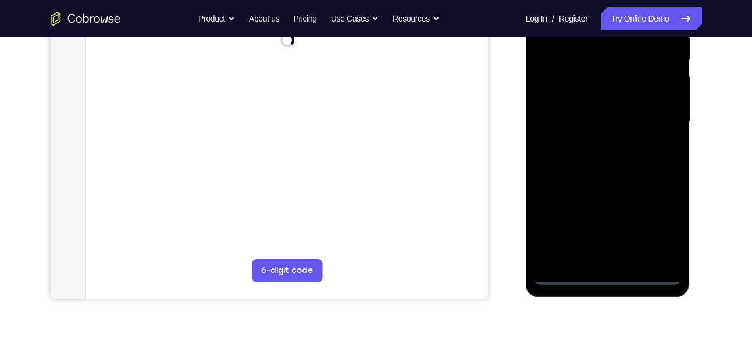
click at [608, 270] on div at bounding box center [608, 122] width 147 height 326
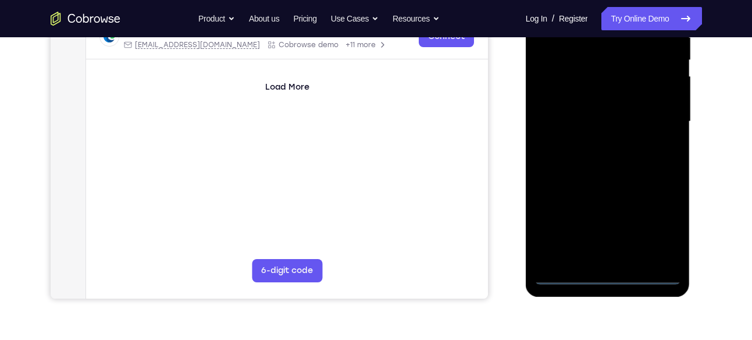
click at [608, 274] on div at bounding box center [608, 122] width 147 height 326
click at [655, 228] on div at bounding box center [608, 122] width 147 height 326
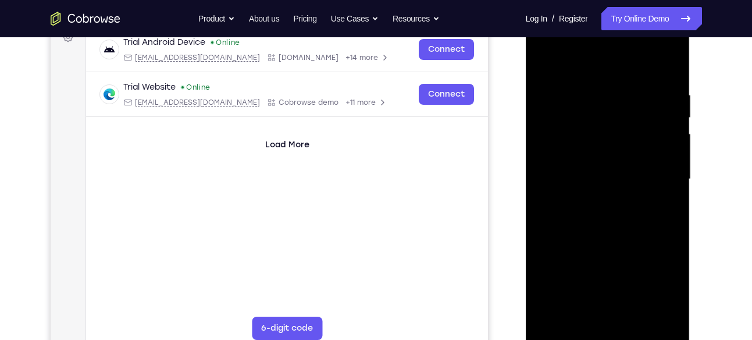
scroll to position [184, 0]
click at [624, 69] on div at bounding box center [608, 180] width 147 height 326
click at [649, 176] on div at bounding box center [608, 180] width 147 height 326
click at [596, 316] on div at bounding box center [608, 180] width 147 height 326
click at [597, 239] on div at bounding box center [608, 180] width 147 height 326
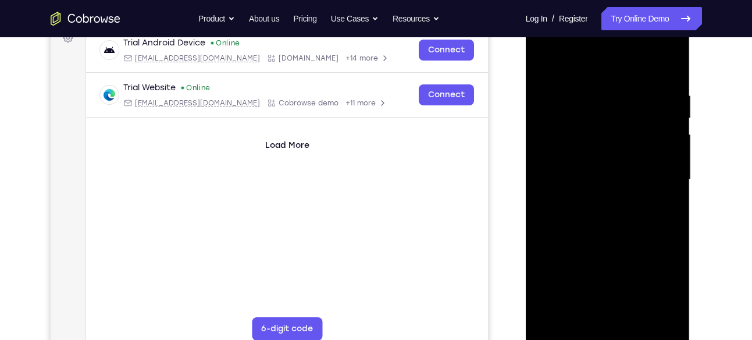
click at [623, 126] on div at bounding box center [608, 180] width 147 height 326
click at [627, 148] on div at bounding box center [608, 180] width 147 height 326
click at [577, 140] on div at bounding box center [608, 180] width 147 height 326
click at [556, 151] on div at bounding box center [608, 180] width 147 height 326
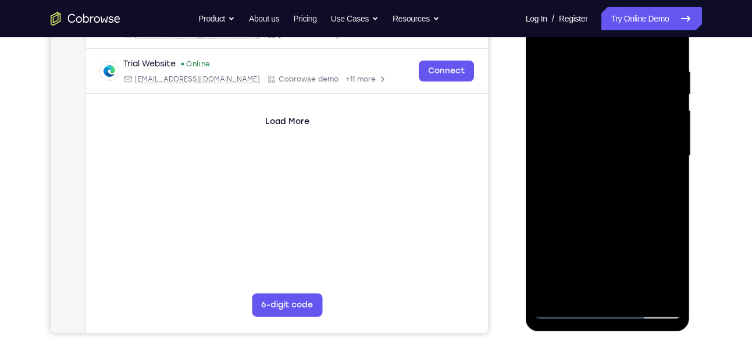
scroll to position [208, 0]
click at [603, 201] on div at bounding box center [608, 157] width 147 height 326
click at [630, 301] on div at bounding box center [608, 157] width 147 height 326
click at [602, 219] on div at bounding box center [608, 157] width 147 height 326
click at [628, 143] on div at bounding box center [608, 157] width 147 height 326
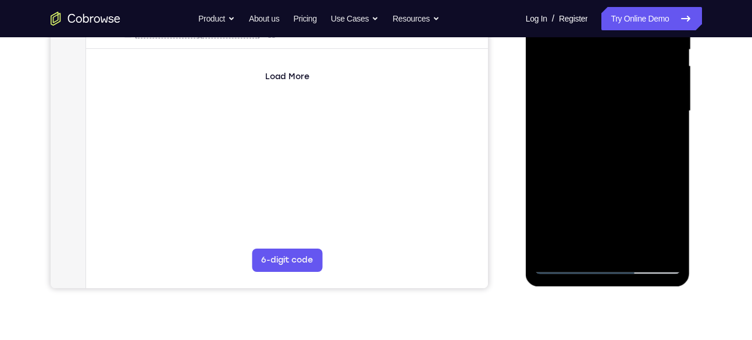
scroll to position [253, 0]
click at [588, 243] on div at bounding box center [608, 112] width 147 height 326
click at [665, 141] on div at bounding box center [608, 112] width 147 height 326
click at [609, 140] on div at bounding box center [608, 112] width 147 height 326
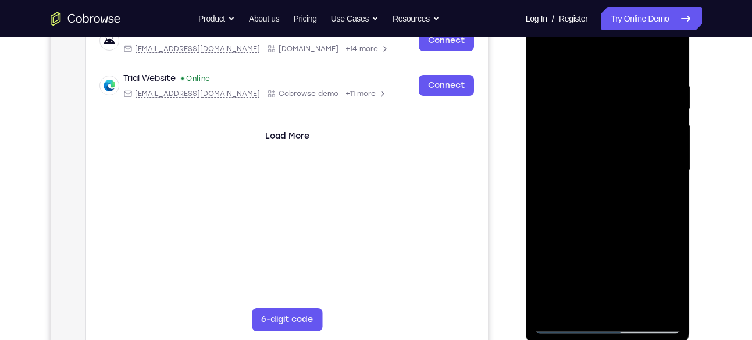
scroll to position [189, 0]
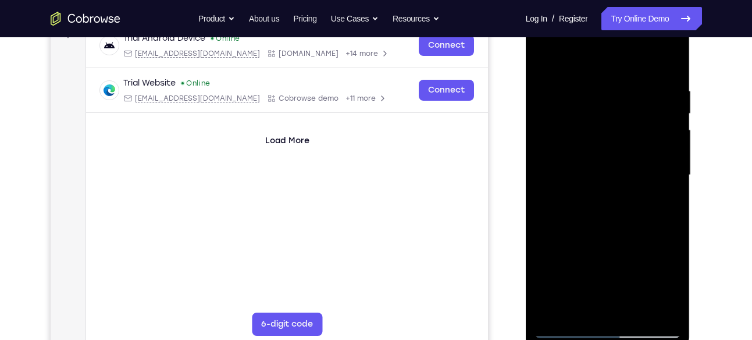
click at [599, 197] on div at bounding box center [608, 175] width 147 height 326
click at [677, 283] on div at bounding box center [608, 175] width 147 height 326
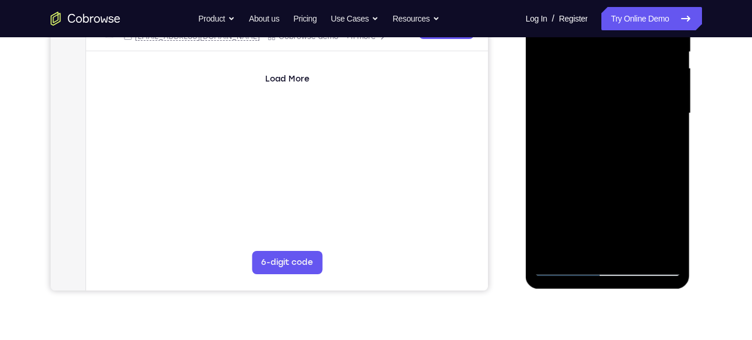
scroll to position [259, 0]
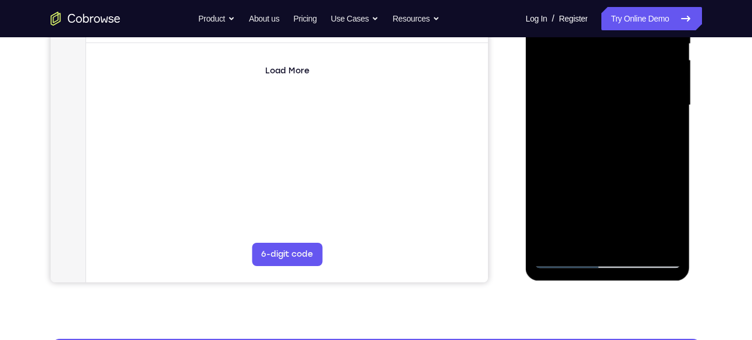
click at [577, 241] on div at bounding box center [608, 105] width 147 height 326
click at [638, 172] on div at bounding box center [608, 105] width 147 height 326
click at [666, 120] on div at bounding box center [608, 105] width 147 height 326
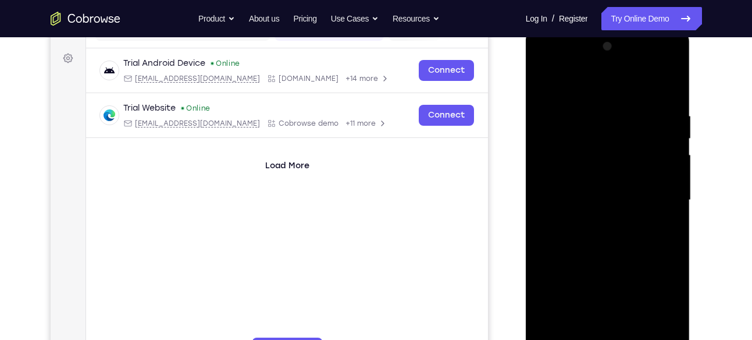
scroll to position [159, 0]
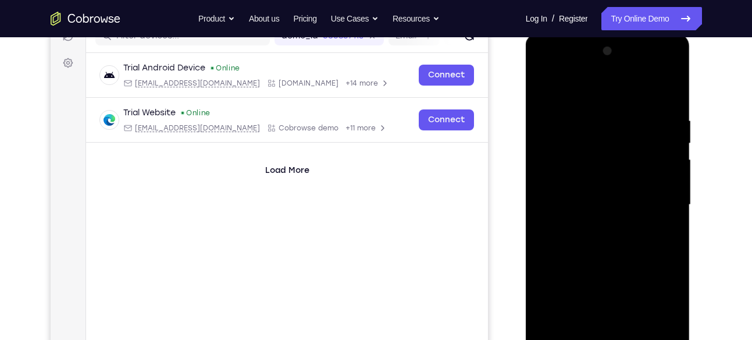
drag, startPoint x: 636, startPoint y: 124, endPoint x: 631, endPoint y: 169, distance: 45.1
click at [631, 169] on div at bounding box center [608, 205] width 147 height 326
click at [569, 119] on div at bounding box center [608, 205] width 147 height 326
click at [591, 176] on div at bounding box center [608, 205] width 147 height 326
click at [662, 235] on div at bounding box center [608, 205] width 147 height 326
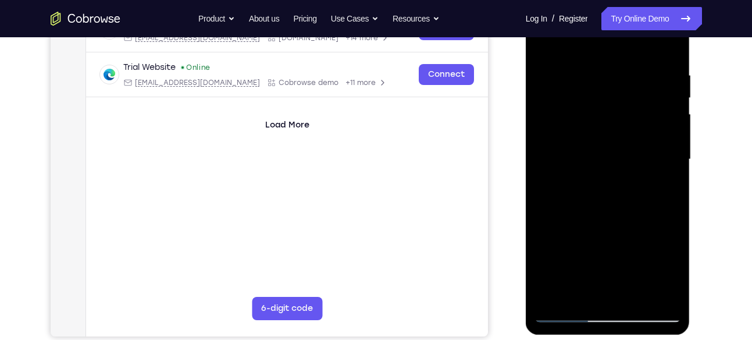
scroll to position [205, 0]
click at [662, 187] on div at bounding box center [608, 159] width 147 height 326
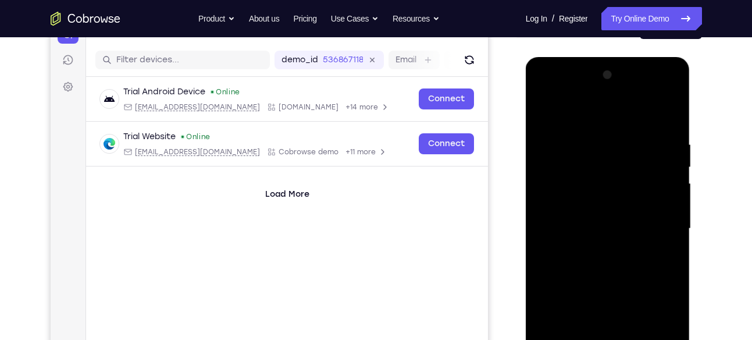
scroll to position [132, 0]
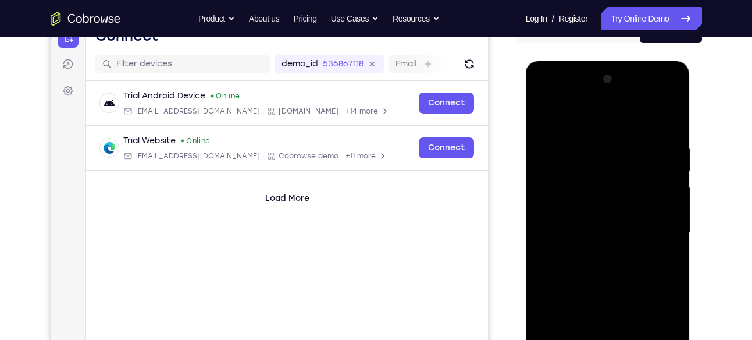
click at [543, 113] on div at bounding box center [608, 233] width 147 height 326
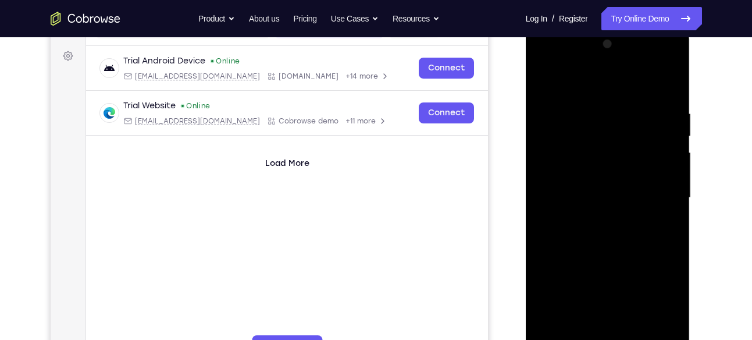
scroll to position [159, 0]
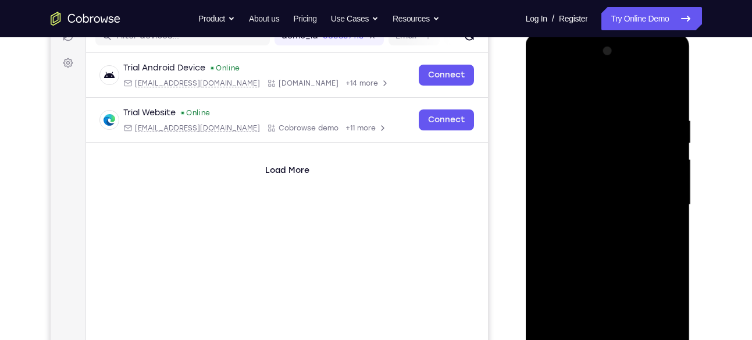
click at [545, 89] on div at bounding box center [608, 205] width 147 height 326
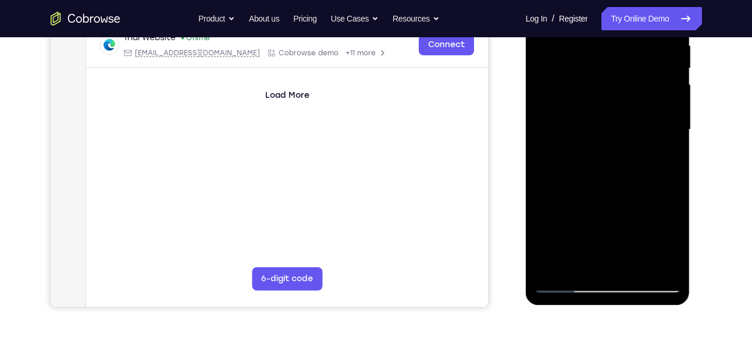
scroll to position [235, 0]
click at [638, 269] on div at bounding box center [608, 129] width 147 height 326
click at [635, 267] on div at bounding box center [608, 129] width 147 height 326
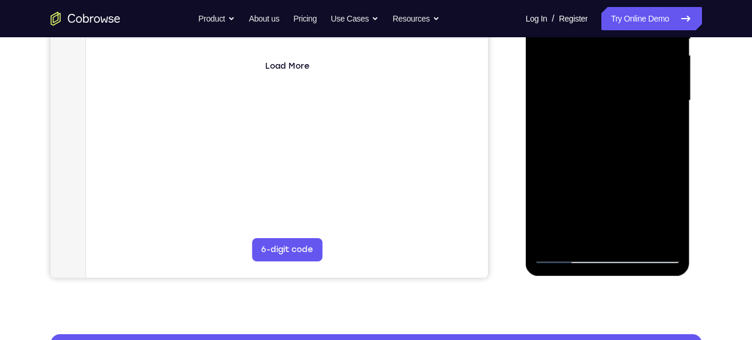
scroll to position [261, 0]
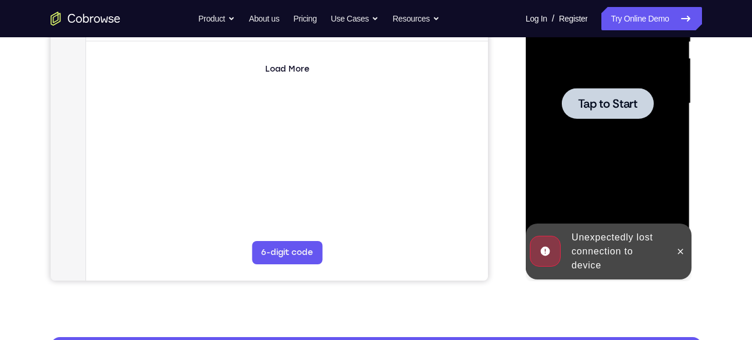
click at [629, 119] on div at bounding box center [608, 104] width 147 height 326
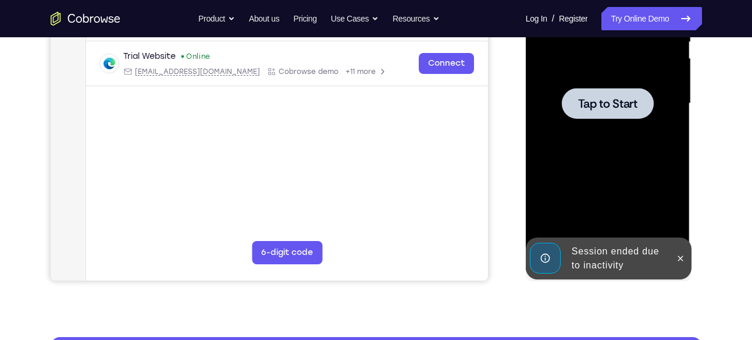
click at [594, 84] on div at bounding box center [608, 104] width 147 height 326
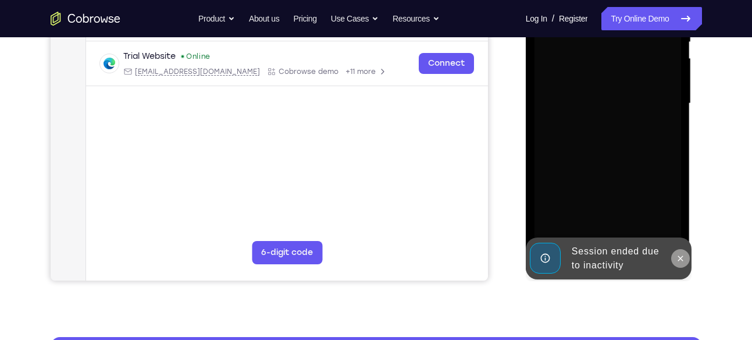
click at [676, 252] on button at bounding box center [681, 258] width 19 height 19
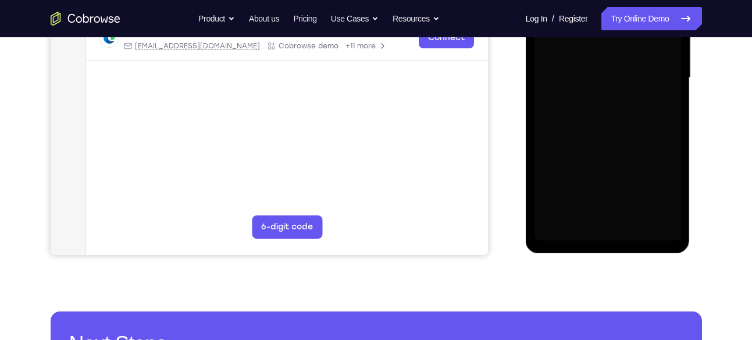
scroll to position [292, 0]
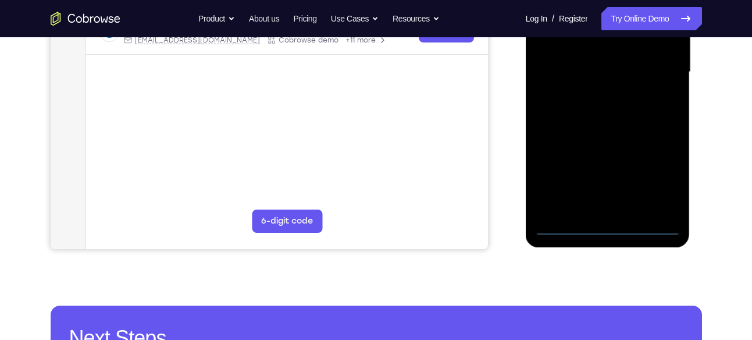
click at [608, 228] on div at bounding box center [608, 72] width 147 height 326
click at [659, 183] on div at bounding box center [608, 72] width 147 height 326
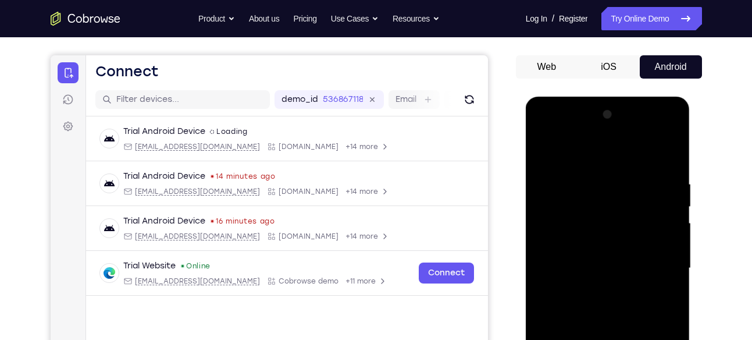
scroll to position [136, 0]
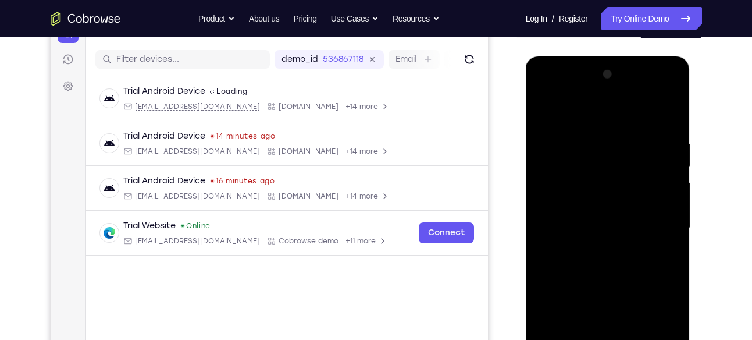
click at [612, 120] on div at bounding box center [608, 228] width 147 height 326
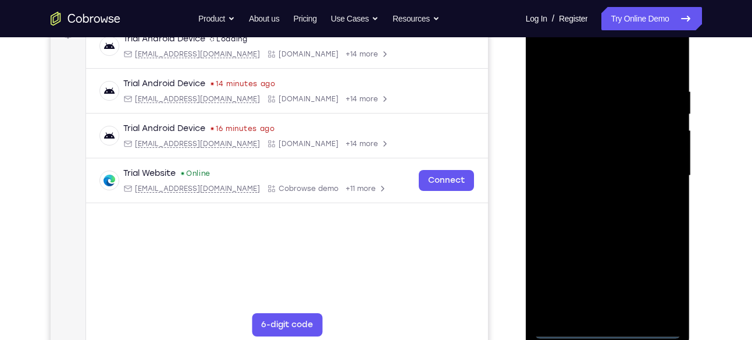
scroll to position [189, 0]
click at [655, 164] on div at bounding box center [608, 175] width 147 height 326
click at [593, 193] on div at bounding box center [608, 175] width 147 height 326
click at [635, 181] on div at bounding box center [608, 175] width 147 height 326
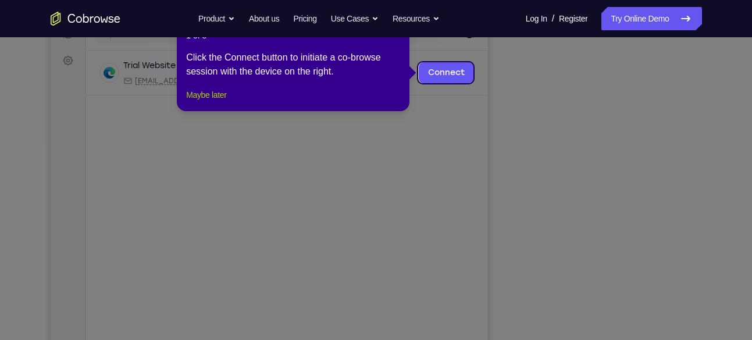
click at [215, 102] on button "Maybe later" at bounding box center [206, 95] width 40 height 14
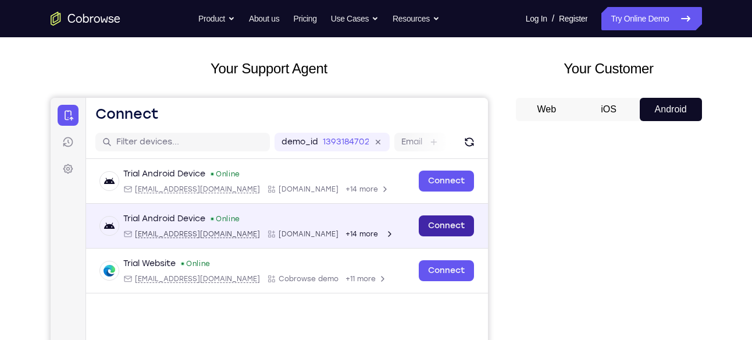
scroll to position [53, 0]
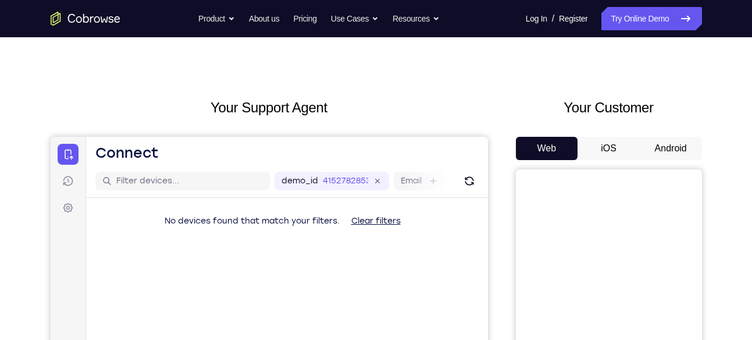
click at [677, 137] on button "Android" at bounding box center [671, 148] width 62 height 23
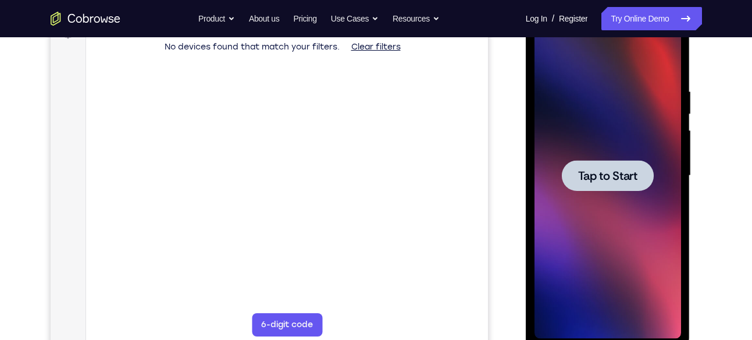
click at [615, 192] on div at bounding box center [608, 176] width 147 height 326
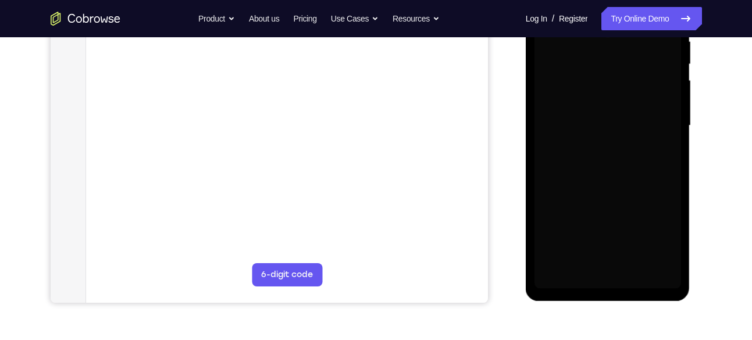
scroll to position [241, 0]
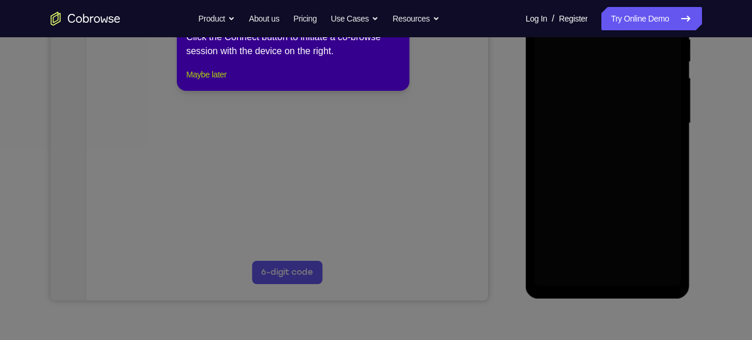
click at [226, 81] on button "Maybe later" at bounding box center [206, 75] width 40 height 14
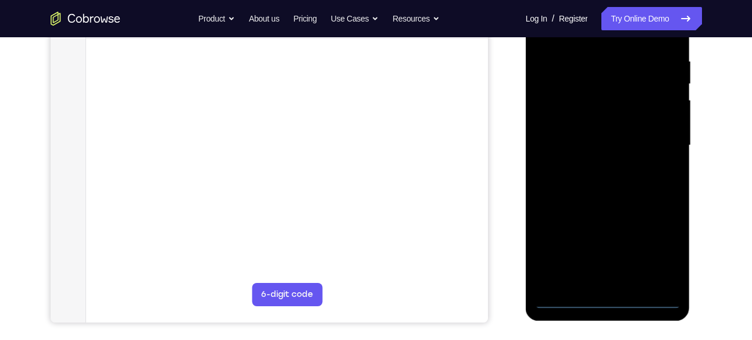
scroll to position [220, 0]
click at [615, 293] on div at bounding box center [608, 144] width 147 height 326
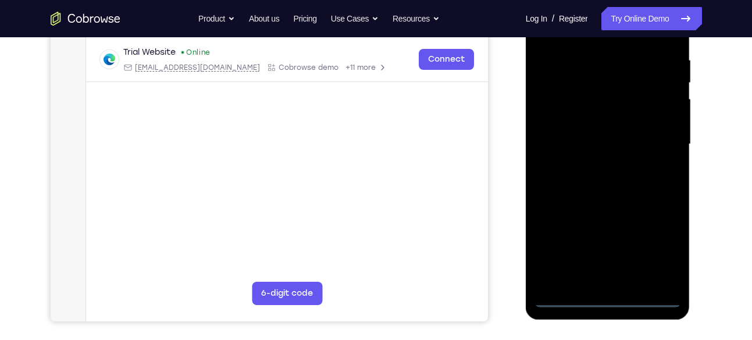
click at [613, 301] on div at bounding box center [608, 144] width 147 height 326
click at [663, 251] on div at bounding box center [608, 144] width 147 height 326
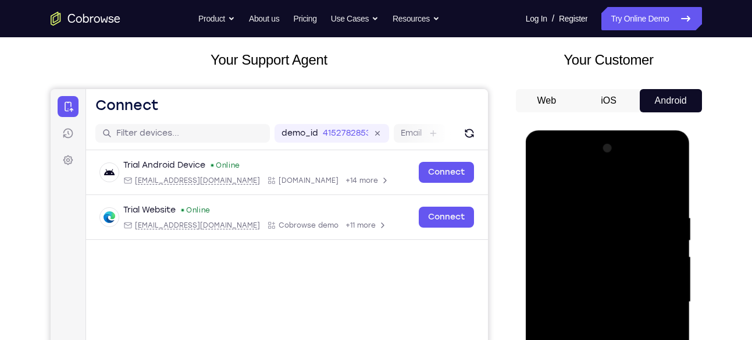
scroll to position [108, 0]
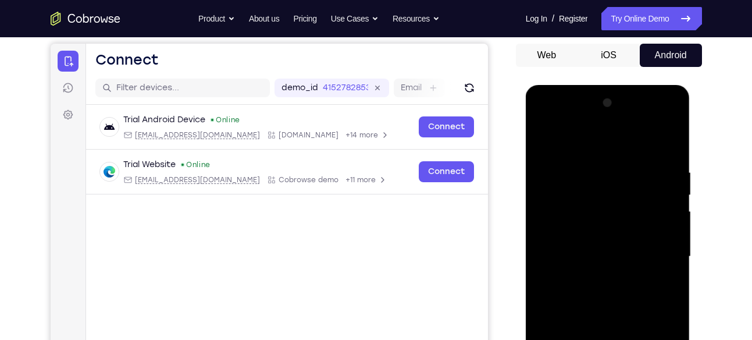
click at [602, 136] on div at bounding box center [608, 257] width 147 height 326
click at [665, 251] on div at bounding box center [608, 257] width 147 height 326
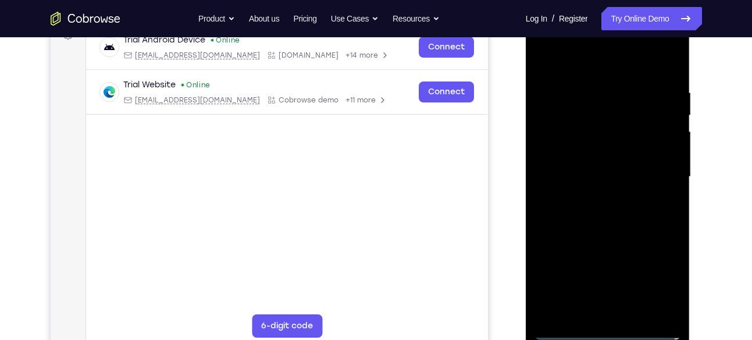
scroll to position [188, 0]
click at [598, 198] on div at bounding box center [608, 176] width 147 height 326
click at [617, 179] on div at bounding box center [608, 176] width 147 height 326
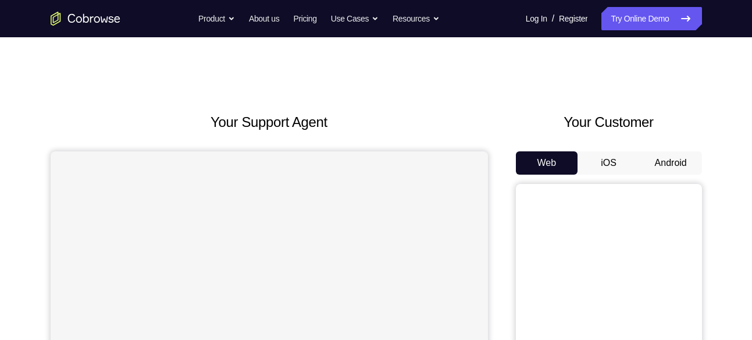
click at [676, 167] on button "Android" at bounding box center [671, 162] width 62 height 23
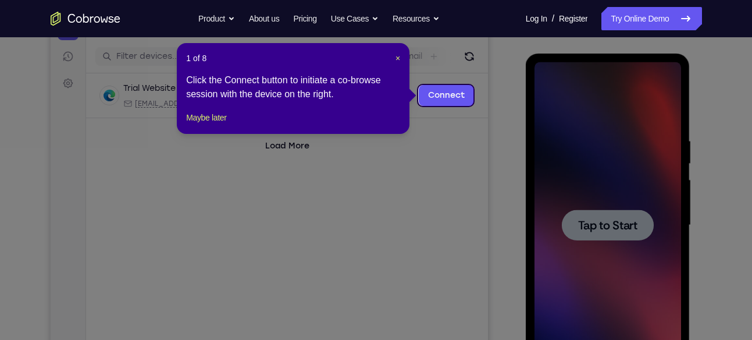
click at [578, 181] on icon at bounding box center [380, 170] width 761 height 340
click at [218, 125] on button "Maybe later" at bounding box center [206, 118] width 40 height 14
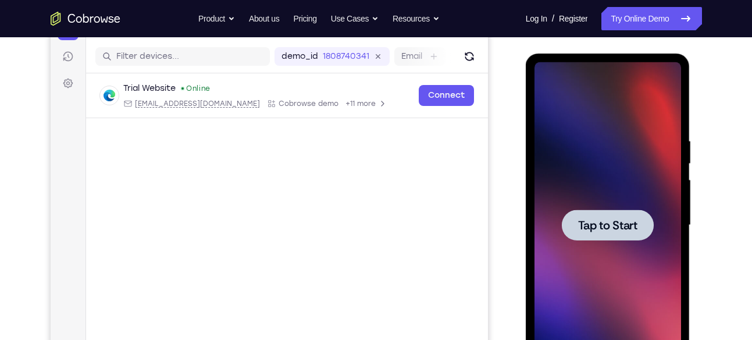
click at [647, 240] on div at bounding box center [608, 225] width 147 height 326
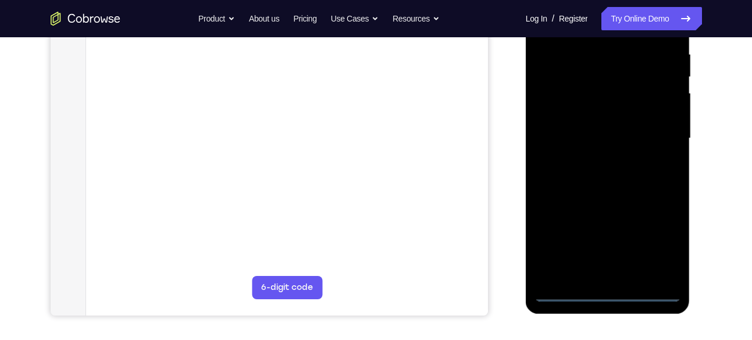
scroll to position [226, 0]
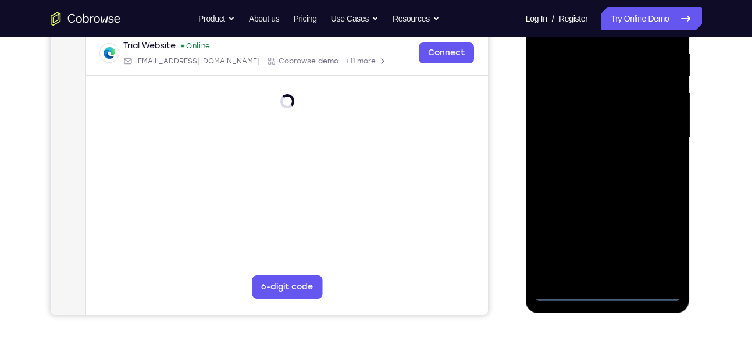
click at [610, 290] on div at bounding box center [608, 138] width 147 height 326
click at [665, 230] on div at bounding box center [608, 138] width 147 height 326
click at [659, 244] on div at bounding box center [608, 138] width 147 height 326
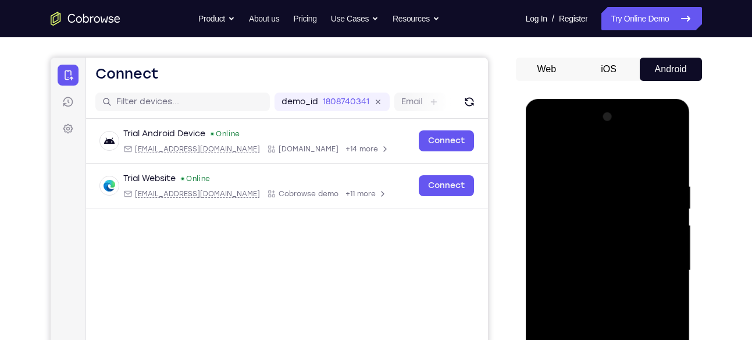
scroll to position [93, 0]
click at [599, 152] on div at bounding box center [608, 271] width 147 height 326
click at [662, 266] on div at bounding box center [608, 271] width 147 height 326
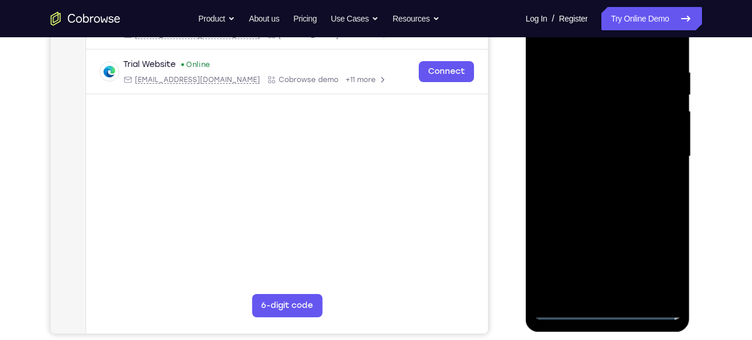
scroll to position [214, 0]
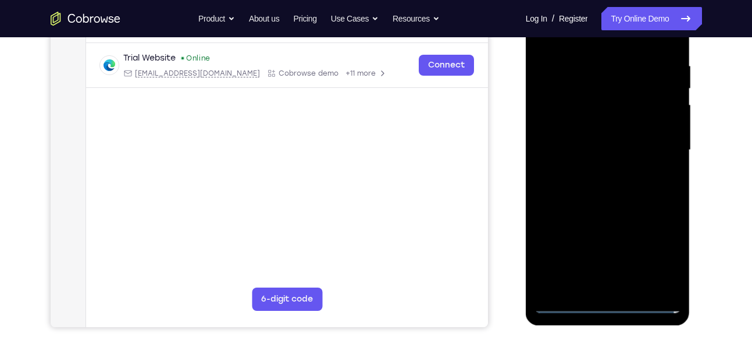
click at [601, 173] on div at bounding box center [608, 150] width 147 height 326
click at [605, 210] on div at bounding box center [608, 150] width 147 height 326
click at [582, 90] on div at bounding box center [608, 150] width 147 height 326
click at [609, 127] on div at bounding box center [608, 150] width 147 height 326
click at [606, 193] on div at bounding box center [608, 150] width 147 height 326
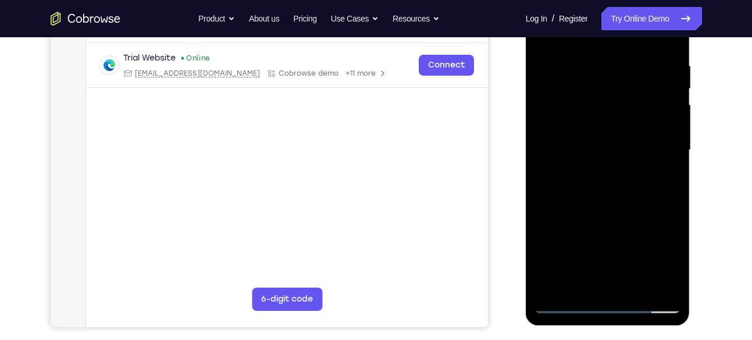
click at [620, 116] on div at bounding box center [608, 150] width 147 height 326
click at [608, 191] on div at bounding box center [608, 150] width 147 height 326
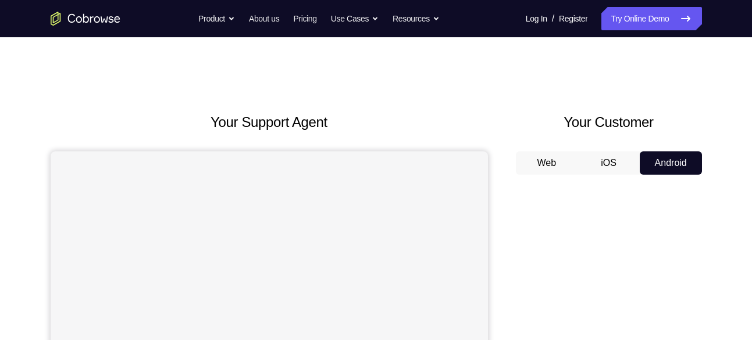
click at [673, 162] on button "Android" at bounding box center [671, 162] width 62 height 23
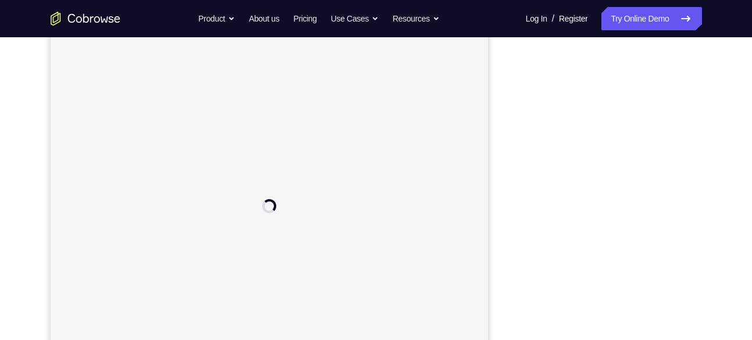
scroll to position [154, 0]
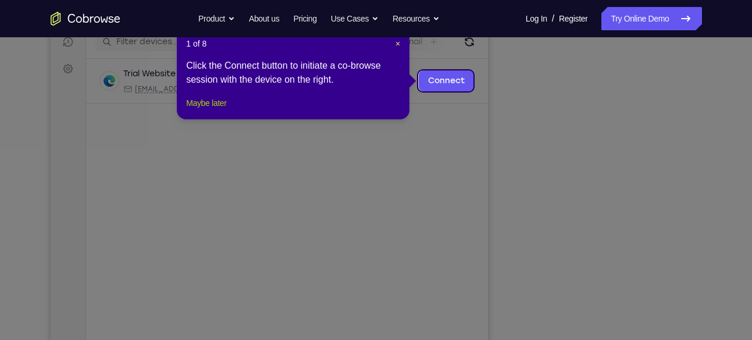
click at [213, 110] on button "Maybe later" at bounding box center [206, 103] width 40 height 14
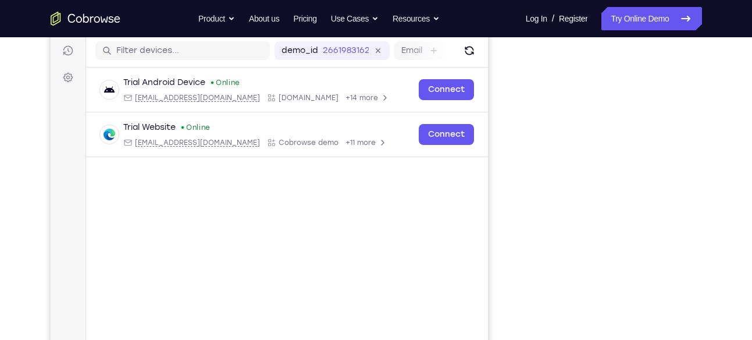
scroll to position [144, 0]
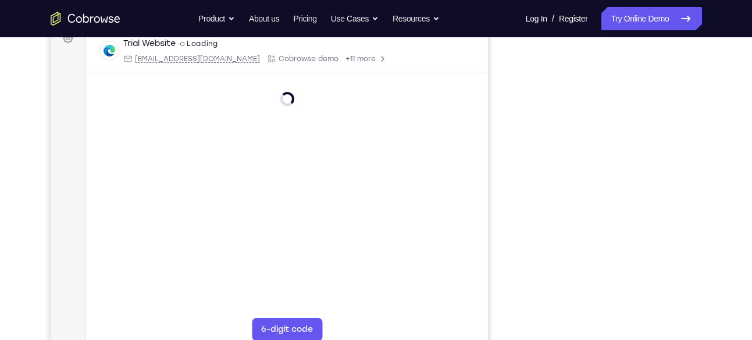
scroll to position [188, 0]
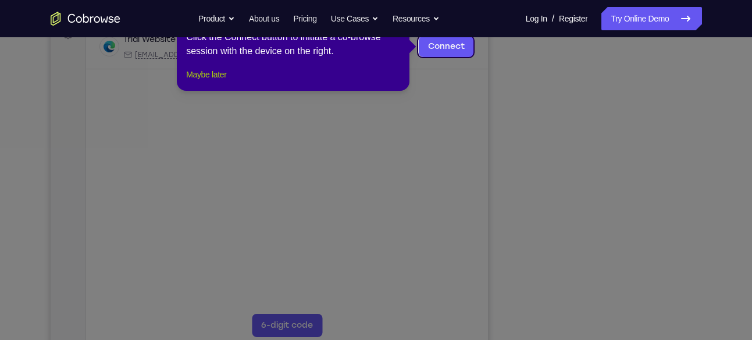
click at [224, 81] on button "Maybe later" at bounding box center [206, 75] width 40 height 14
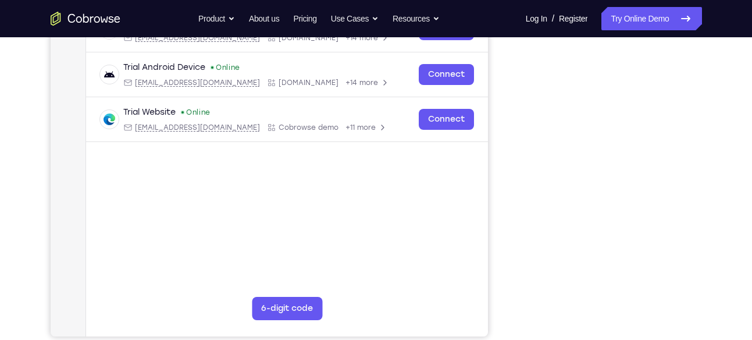
scroll to position [206, 0]
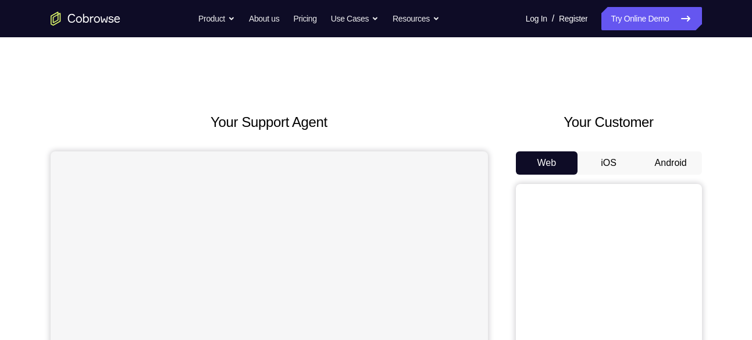
click at [670, 157] on button "Android" at bounding box center [671, 162] width 62 height 23
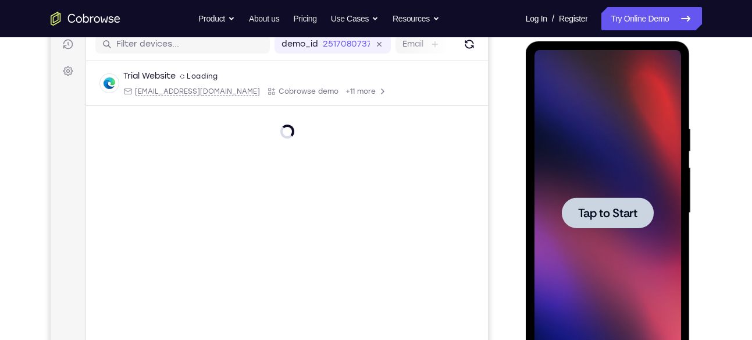
click at [635, 210] on span "Tap to Start" at bounding box center [607, 213] width 59 height 12
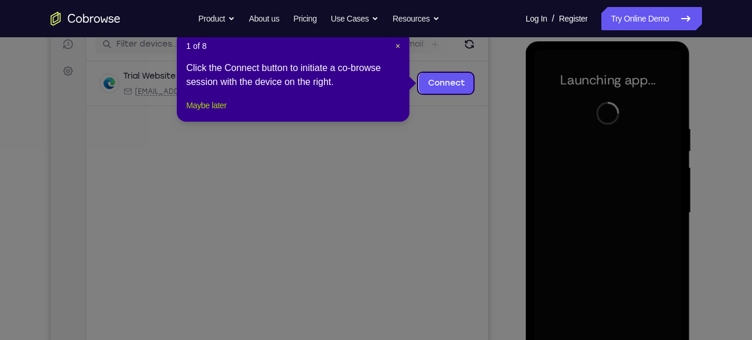
click at [216, 112] on button "Maybe later" at bounding box center [206, 105] width 40 height 14
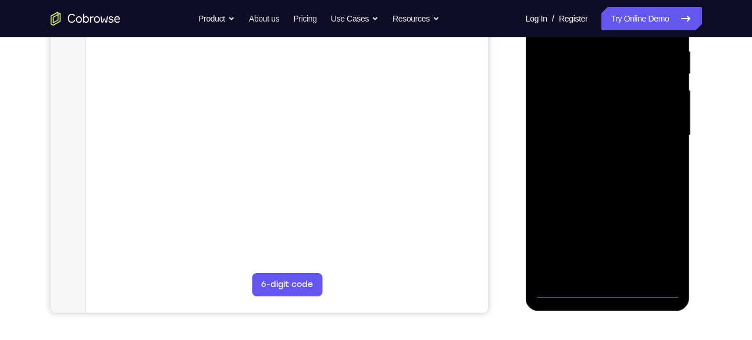
scroll to position [229, 0]
click at [602, 295] on div at bounding box center [608, 135] width 147 height 326
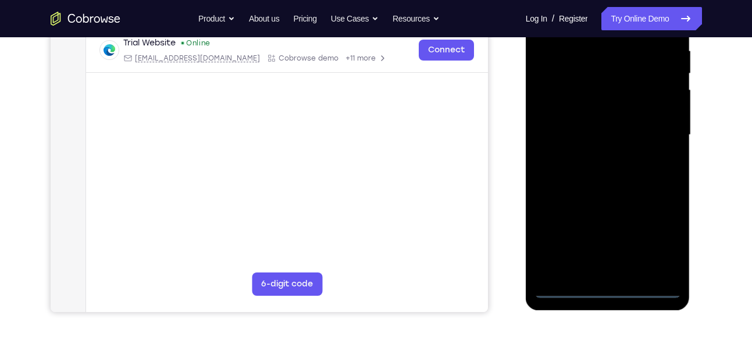
click at [656, 241] on div at bounding box center [608, 135] width 147 height 326
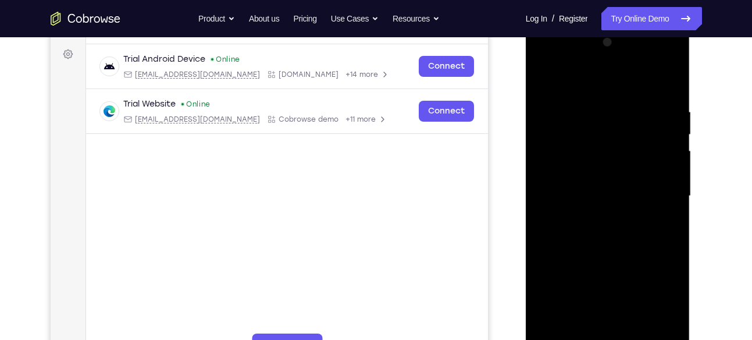
scroll to position [155, 0]
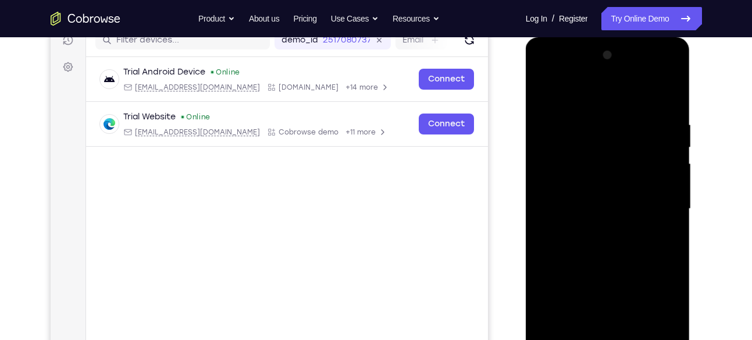
click at [603, 100] on div at bounding box center [608, 209] width 147 height 326
click at [660, 200] on div at bounding box center [608, 209] width 147 height 326
click at [596, 232] on div at bounding box center [608, 209] width 147 height 326
click at [603, 194] on div at bounding box center [608, 209] width 147 height 326
click at [603, 182] on div at bounding box center [608, 209] width 147 height 326
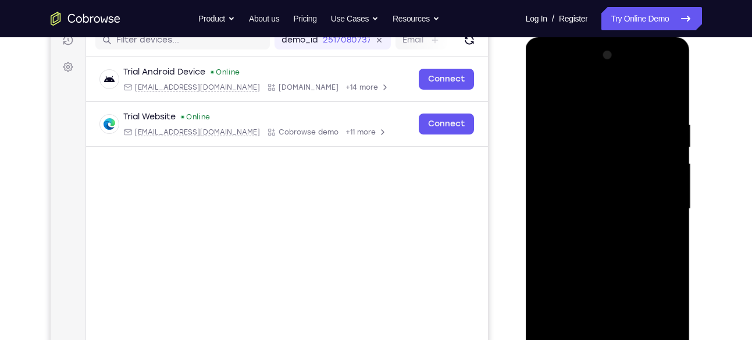
click at [602, 198] on div at bounding box center [608, 209] width 147 height 326
click at [603, 205] on div at bounding box center [608, 209] width 147 height 326
click at [596, 240] on div at bounding box center [608, 209] width 147 height 326
click at [673, 223] on div at bounding box center [608, 209] width 147 height 326
click at [566, 188] on div at bounding box center [608, 209] width 147 height 326
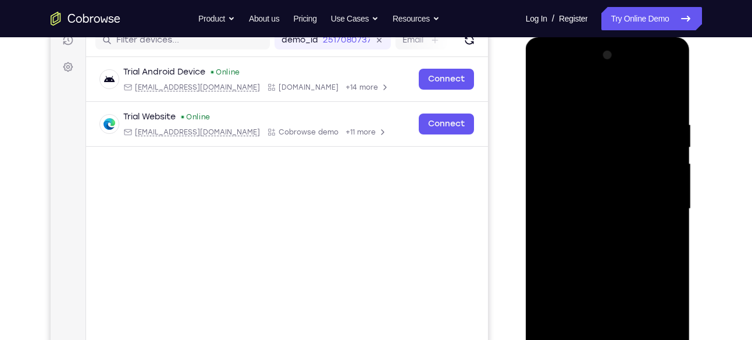
click at [570, 189] on div at bounding box center [608, 209] width 147 height 326
click at [596, 207] on div at bounding box center [608, 209] width 147 height 326
click at [586, 253] on div at bounding box center [608, 209] width 147 height 326
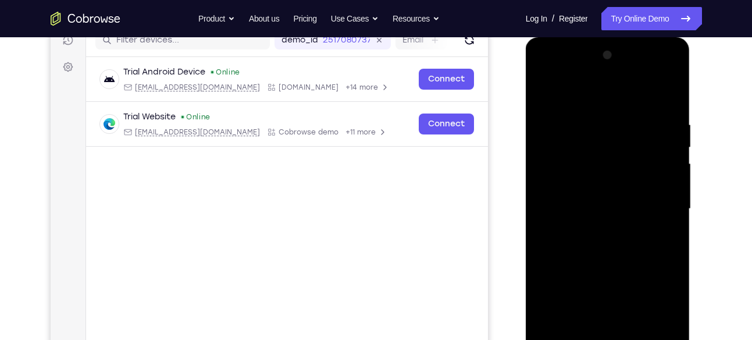
click at [585, 250] on div at bounding box center [608, 209] width 147 height 326
click at [576, 244] on div at bounding box center [608, 209] width 147 height 326
drag, startPoint x: 551, startPoint y: 228, endPoint x: 543, endPoint y: 226, distance: 8.5
click at [543, 226] on div at bounding box center [608, 209] width 147 height 326
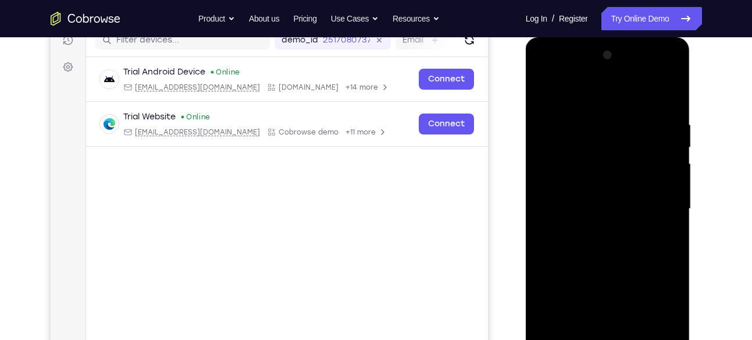
click at [553, 236] on div at bounding box center [608, 209] width 147 height 326
click at [548, 227] on div at bounding box center [608, 209] width 147 height 326
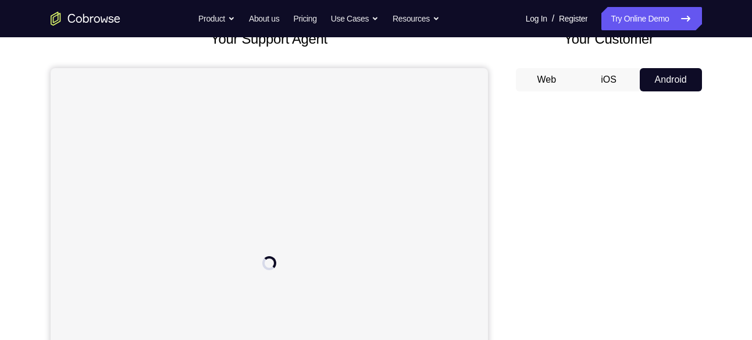
scroll to position [83, 0]
click at [550, 86] on button "Web" at bounding box center [547, 80] width 62 height 23
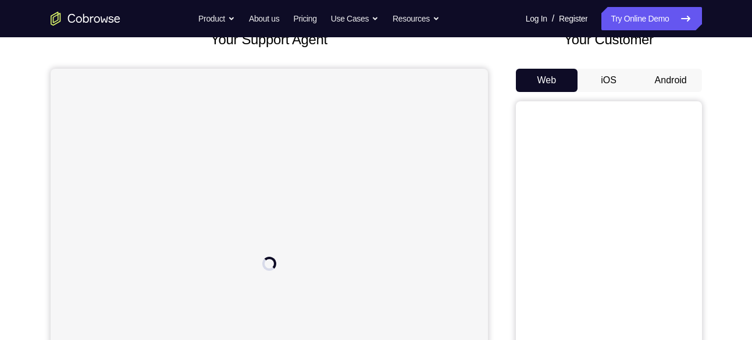
click at [617, 77] on button "iOS" at bounding box center [609, 80] width 62 height 23
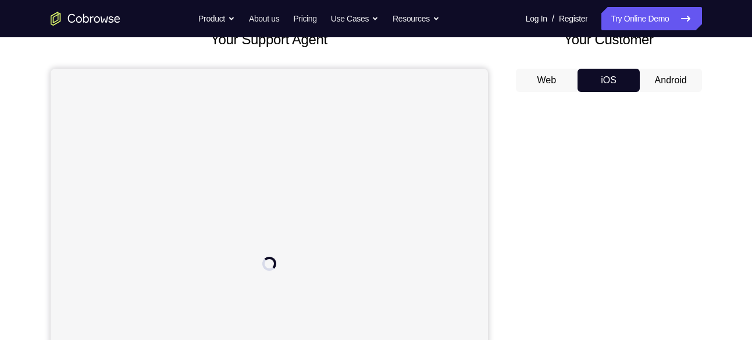
click at [555, 70] on button "Web" at bounding box center [547, 80] width 62 height 23
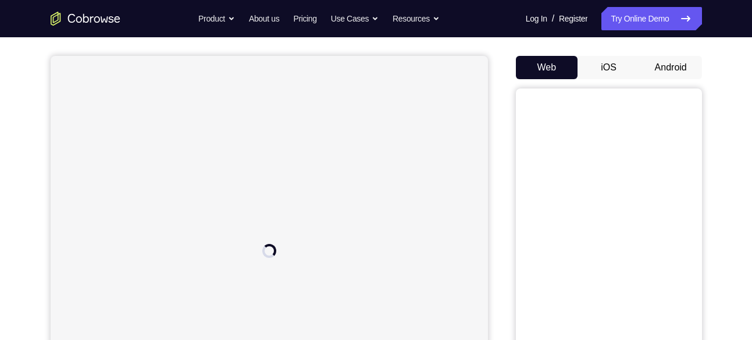
scroll to position [79, 0]
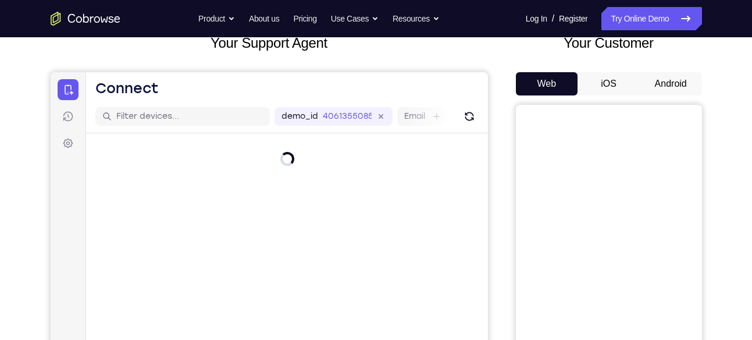
click at [669, 86] on button "Android" at bounding box center [671, 83] width 62 height 23
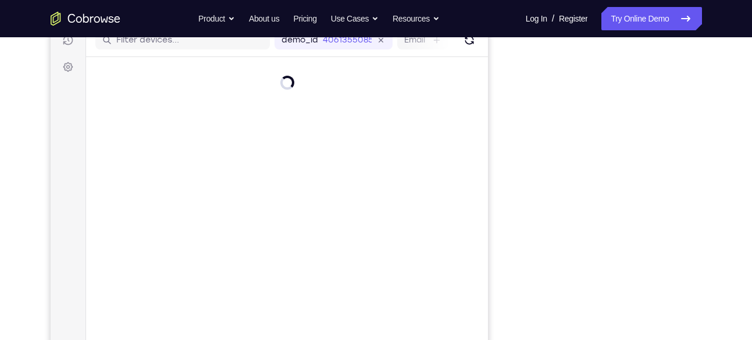
scroll to position [164, 0]
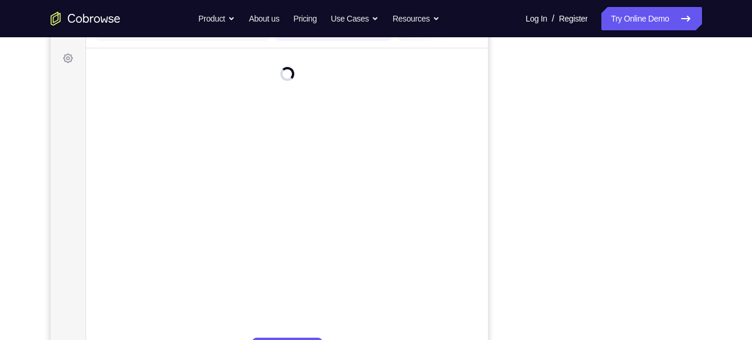
drag, startPoint x: 389, startPoint y: 120, endPoint x: 378, endPoint y: 164, distance: 45.5
click at [378, 164] on main "demo_id 4061355085 4061355085 Email User ID Device ID Device name 6-digit code …" at bounding box center [287, 210] width 402 height 390
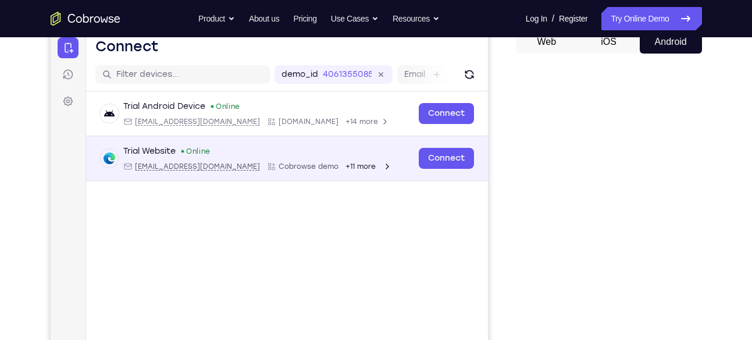
scroll to position [120, 0]
click at [448, 168] on link "Connect" at bounding box center [445, 158] width 55 height 21
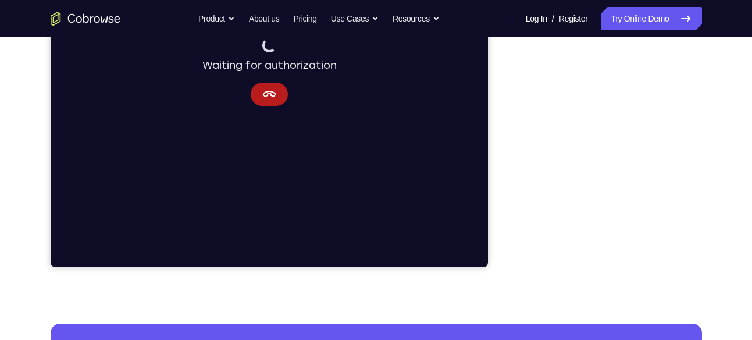
scroll to position [275, 0]
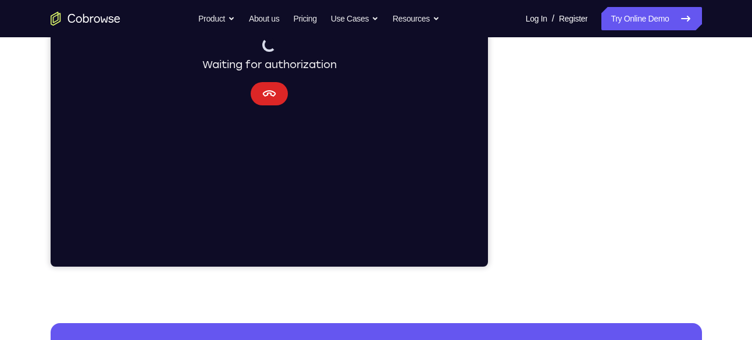
click at [268, 91] on icon "Cancel" at bounding box center [268, 93] width 13 height 6
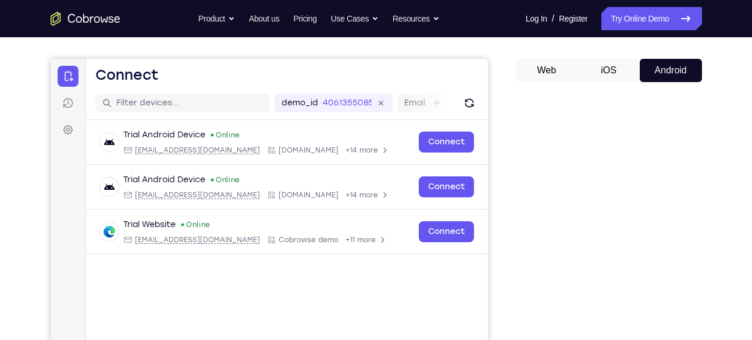
scroll to position [92, 0]
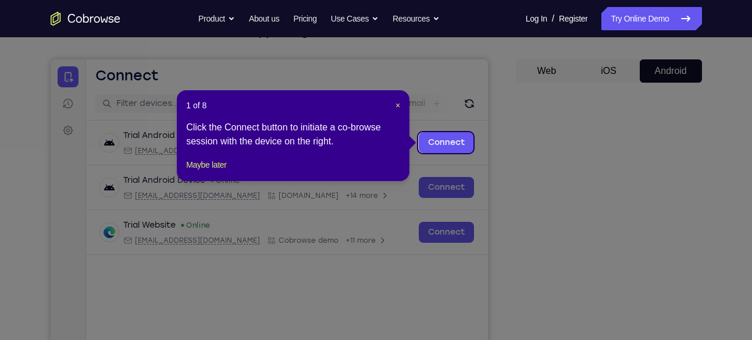
click at [598, 154] on icon at bounding box center [380, 170] width 761 height 340
click at [399, 104] on span "×" at bounding box center [398, 105] width 5 height 9
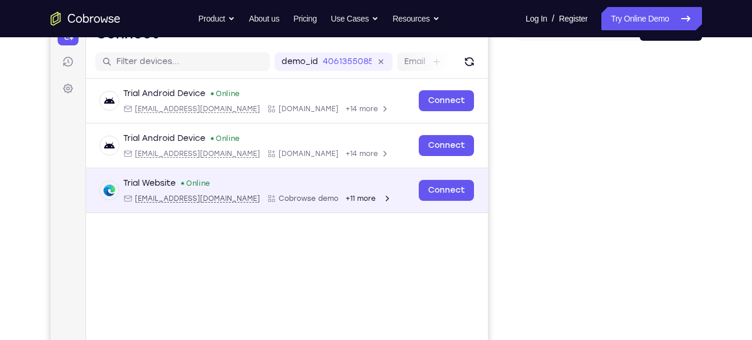
scroll to position [132, 0]
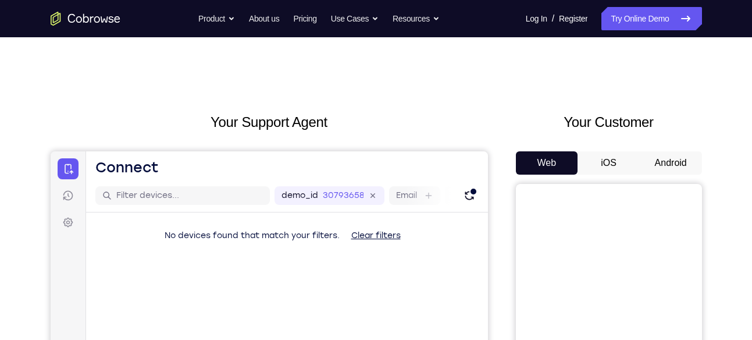
click at [654, 166] on button "Android" at bounding box center [671, 162] width 62 height 23
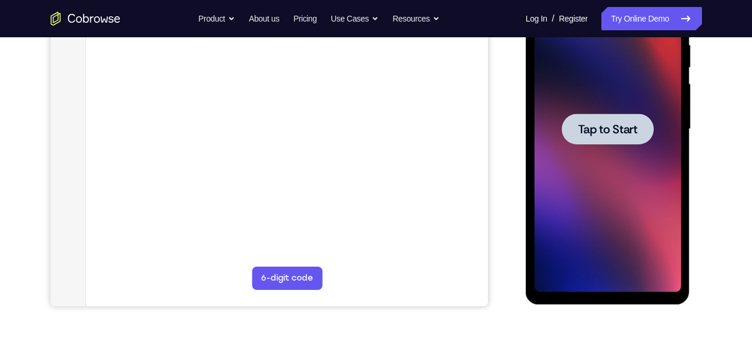
click at [597, 131] on span "Tap to Start" at bounding box center [607, 129] width 59 height 12
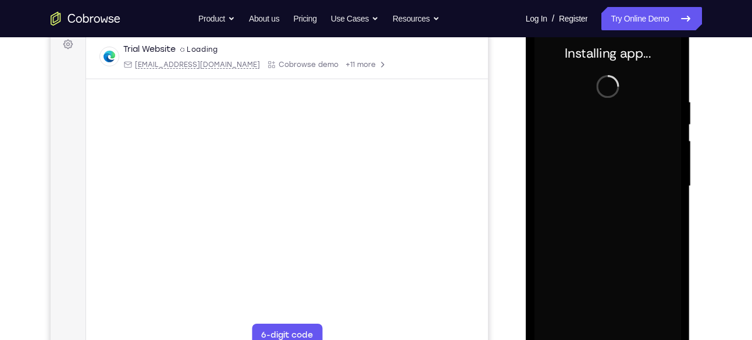
scroll to position [183, 0]
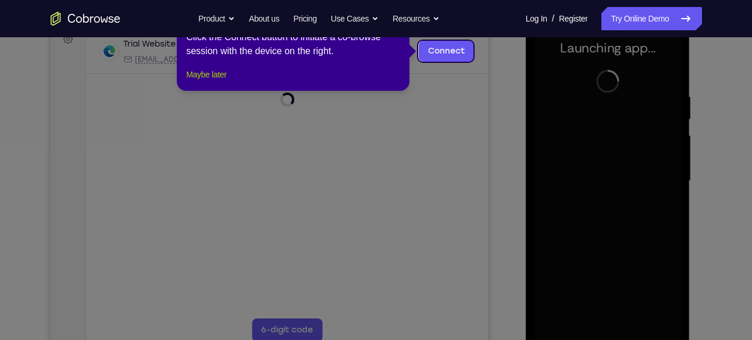
click at [214, 81] on button "Maybe later" at bounding box center [206, 75] width 40 height 14
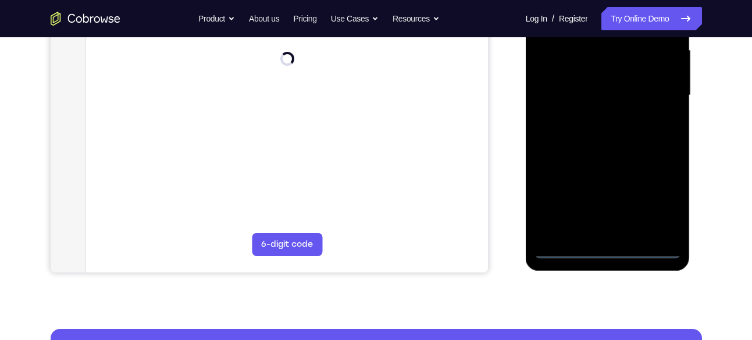
scroll to position [269, 0]
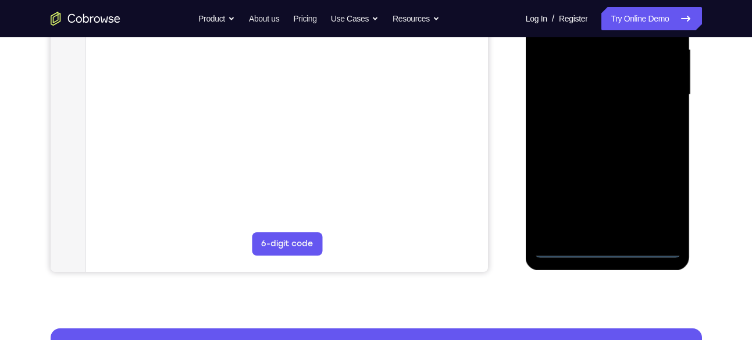
click at [618, 240] on div at bounding box center [608, 95] width 147 height 326
click at [616, 245] on div at bounding box center [608, 95] width 147 height 326
click at [608, 245] on div at bounding box center [608, 95] width 147 height 326
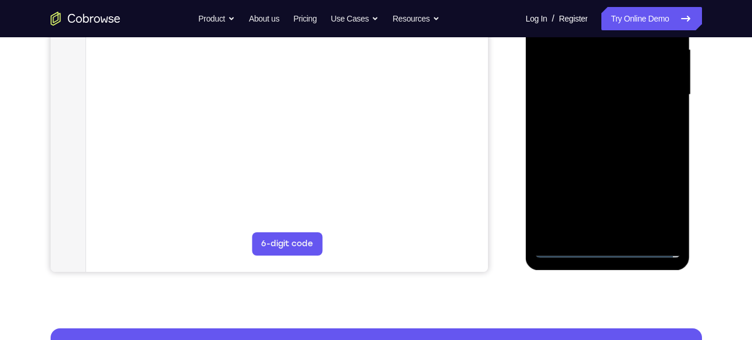
click at [662, 185] on div at bounding box center [608, 95] width 147 height 326
click at [661, 196] on div at bounding box center [608, 95] width 147 height 326
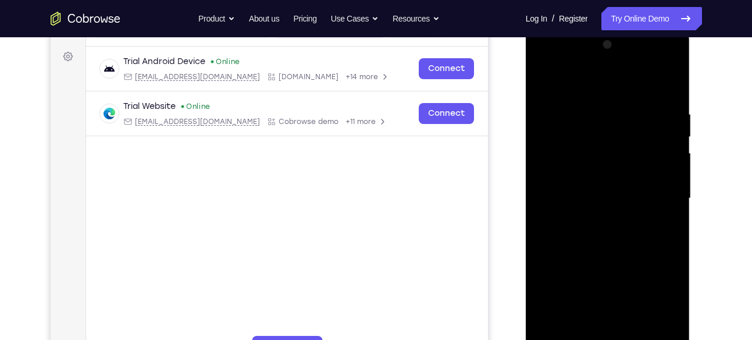
scroll to position [165, 0]
click at [591, 78] on div at bounding box center [608, 199] width 147 height 326
click at [662, 194] on div at bounding box center [608, 199] width 147 height 326
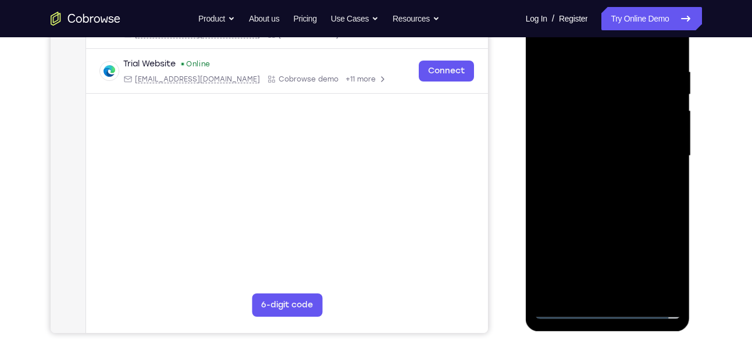
scroll to position [208, 0]
click at [595, 180] on div at bounding box center [608, 157] width 147 height 326
click at [606, 208] on div at bounding box center [608, 157] width 147 height 326
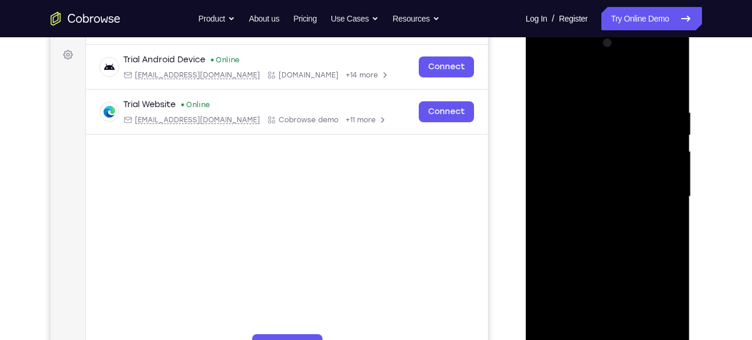
scroll to position [166, 0]
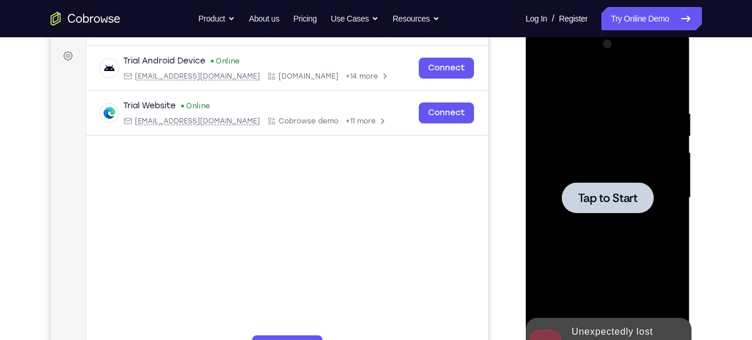
click at [577, 163] on div at bounding box center [608, 198] width 147 height 326
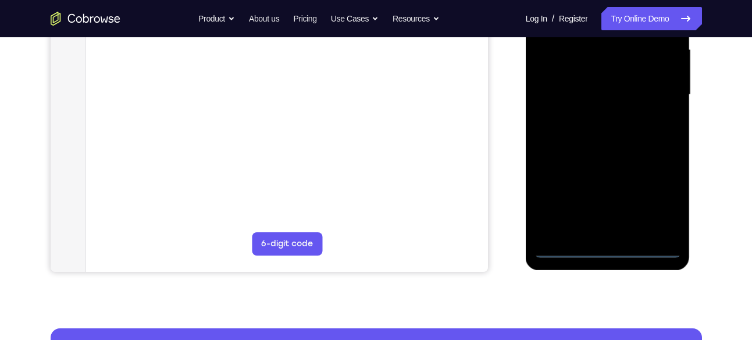
scroll to position [271, 0]
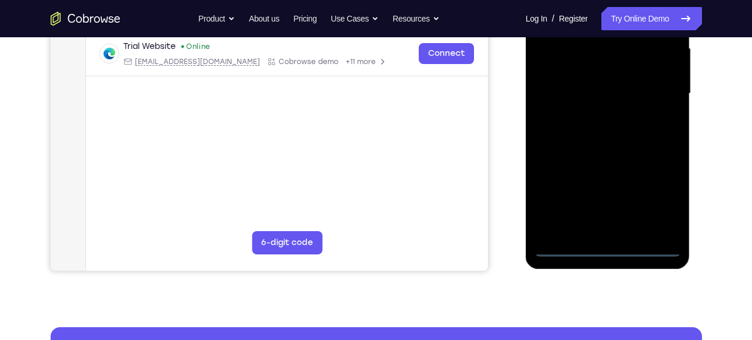
click at [606, 246] on div at bounding box center [608, 94] width 147 height 326
click at [663, 189] on div at bounding box center [608, 94] width 147 height 326
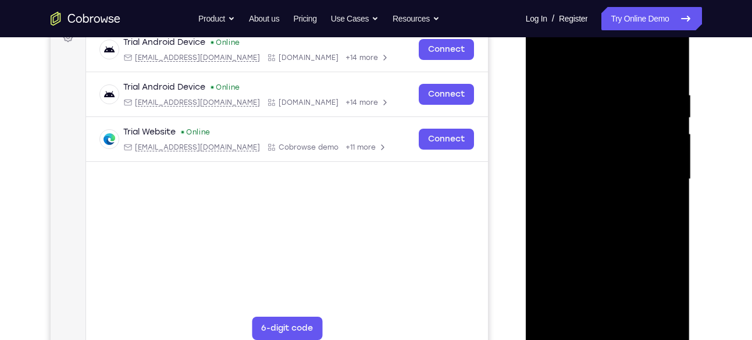
scroll to position [184, 0]
click at [608, 69] on div at bounding box center [608, 180] width 147 height 326
click at [650, 180] on div at bounding box center [608, 180] width 147 height 326
click at [601, 201] on div at bounding box center [608, 180] width 147 height 326
click at [605, 237] on div at bounding box center [608, 180] width 147 height 326
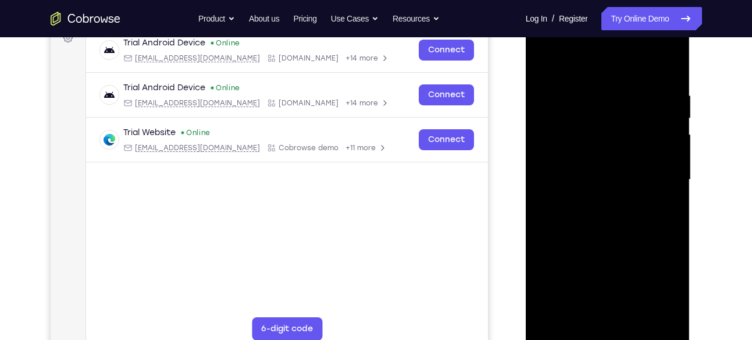
click at [574, 129] on div at bounding box center [608, 180] width 147 height 326
click at [640, 150] on div at bounding box center [608, 180] width 147 height 326
click at [605, 223] on div at bounding box center [608, 180] width 147 height 326
click at [580, 118] on div at bounding box center [608, 180] width 147 height 326
click at [631, 127] on div at bounding box center [608, 180] width 147 height 326
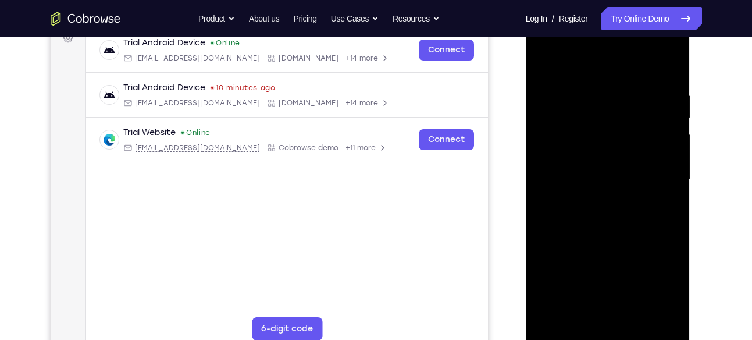
click at [636, 148] on div at bounding box center [608, 180] width 147 height 326
